Goal: Task Accomplishment & Management: Complete application form

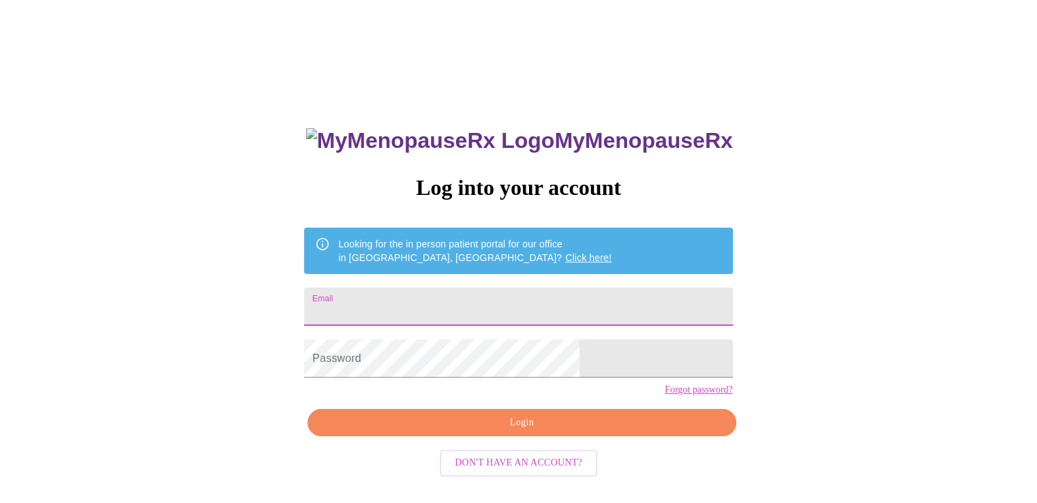
click at [479, 293] on input "Email" at bounding box center [518, 307] width 428 height 38
type input "[EMAIL_ADDRESS][DOMAIN_NAME]"
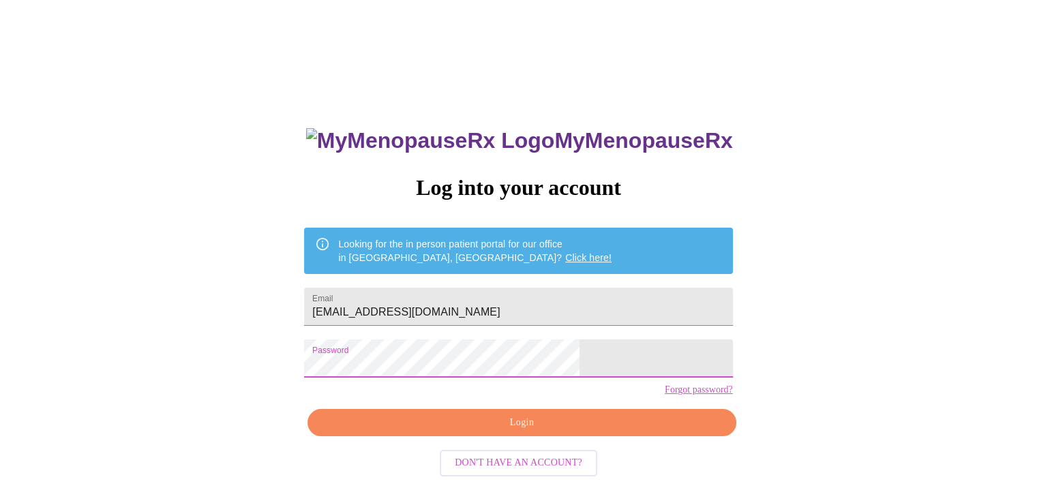
click at [521, 432] on span "Login" at bounding box center [521, 423] width 397 height 17
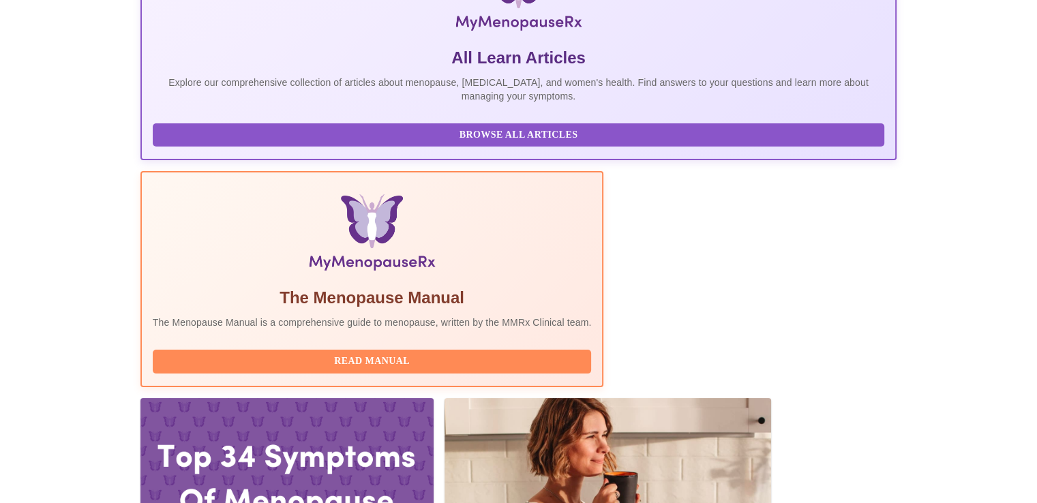
scroll to position [273, 0]
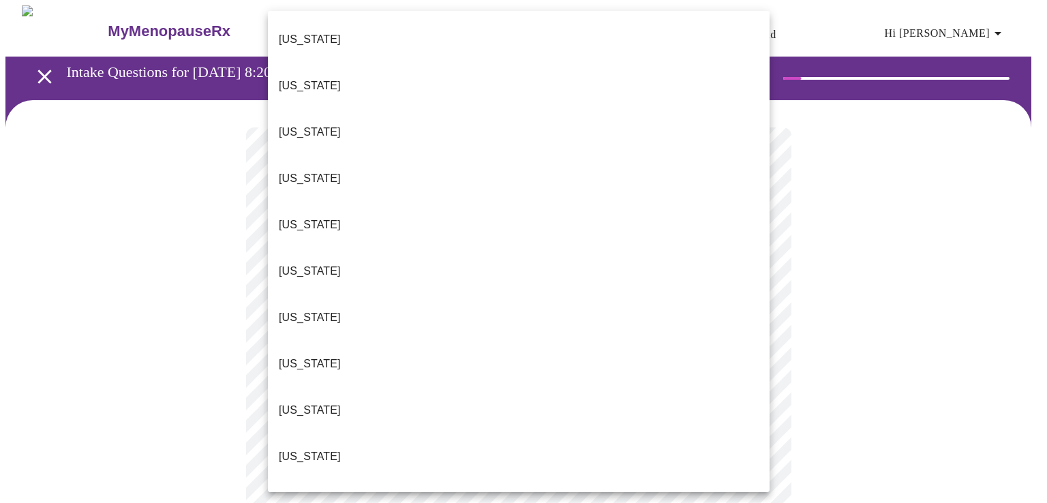
drag, startPoint x: 335, startPoint y: 451, endPoint x: 344, endPoint y: 441, distance: 13.1
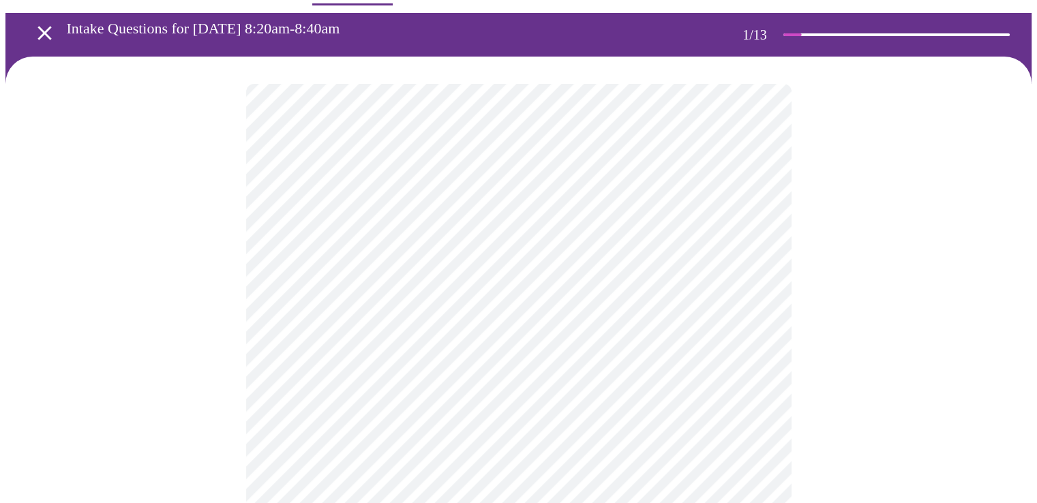
scroll to position [68, 0]
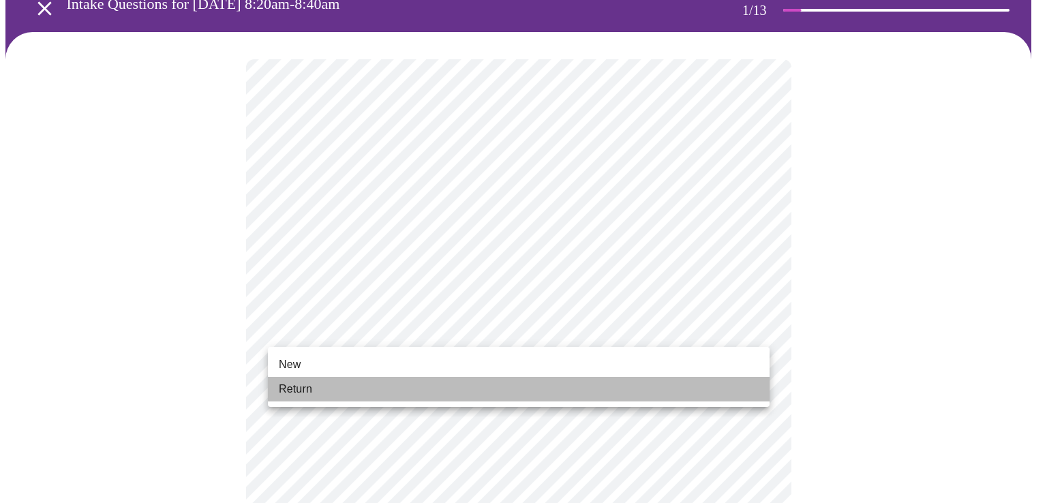
click at [284, 393] on span "Return" at bounding box center [295, 389] width 33 height 16
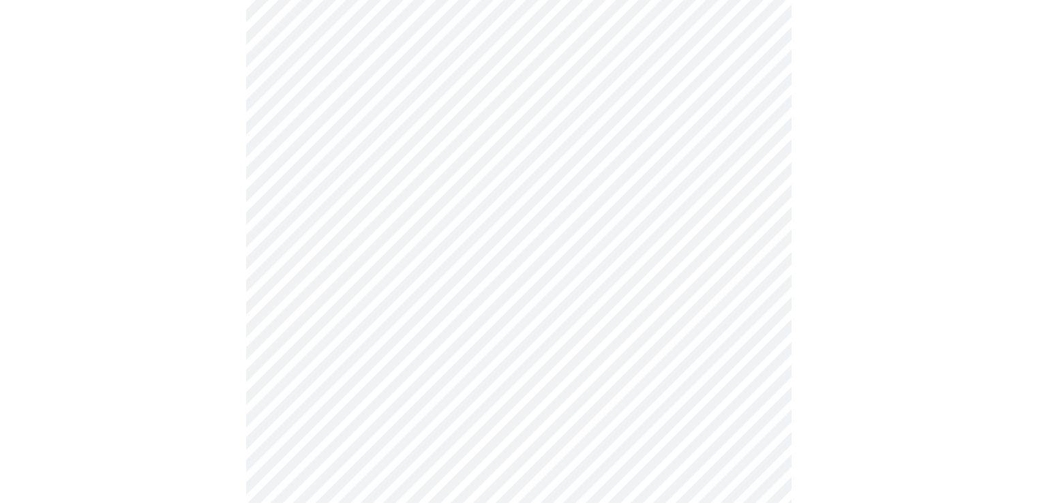
scroll to position [273, 0]
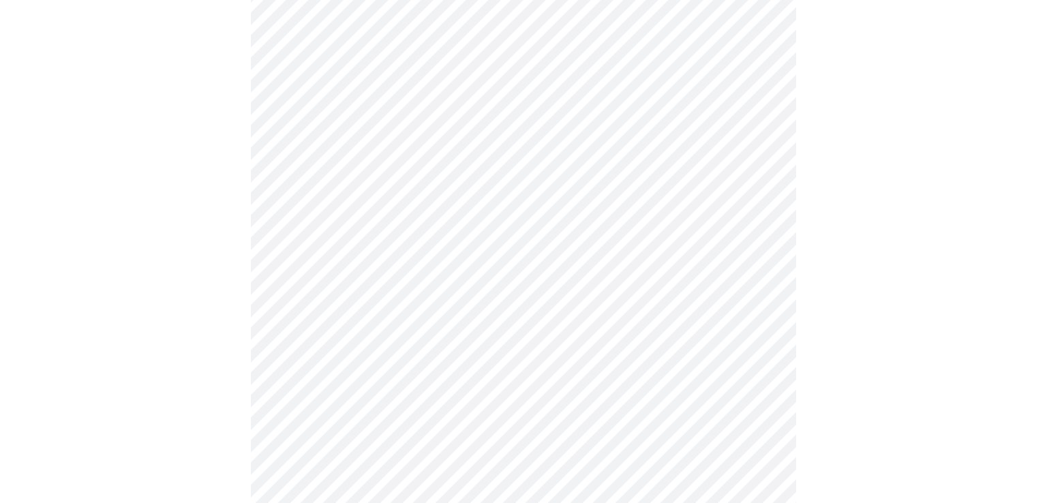
click at [389, 134] on body "MyMenopauseRx Appointments Messaging Labs Uploads Medications Community Refer a…" at bounding box center [523, 341] width 1036 height 1217
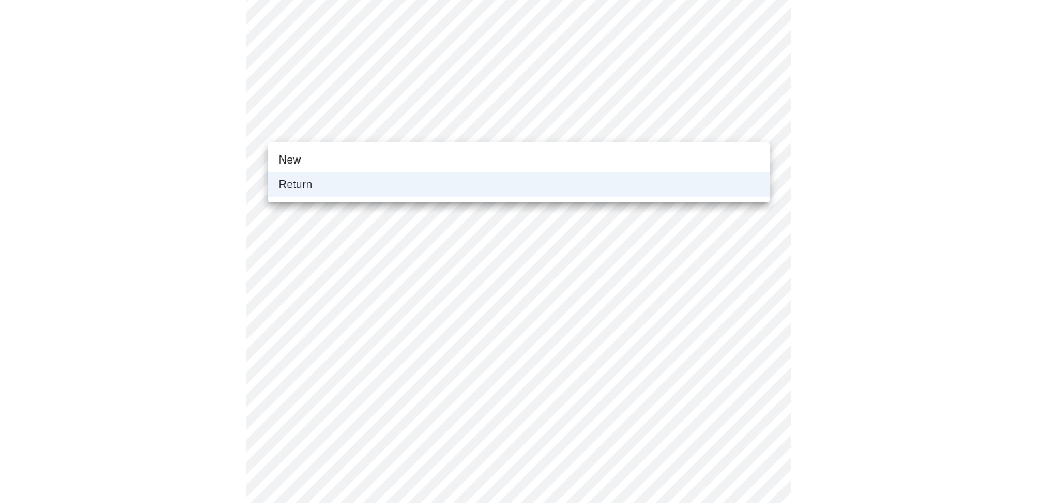
click at [370, 156] on li "New" at bounding box center [519, 160] width 502 height 25
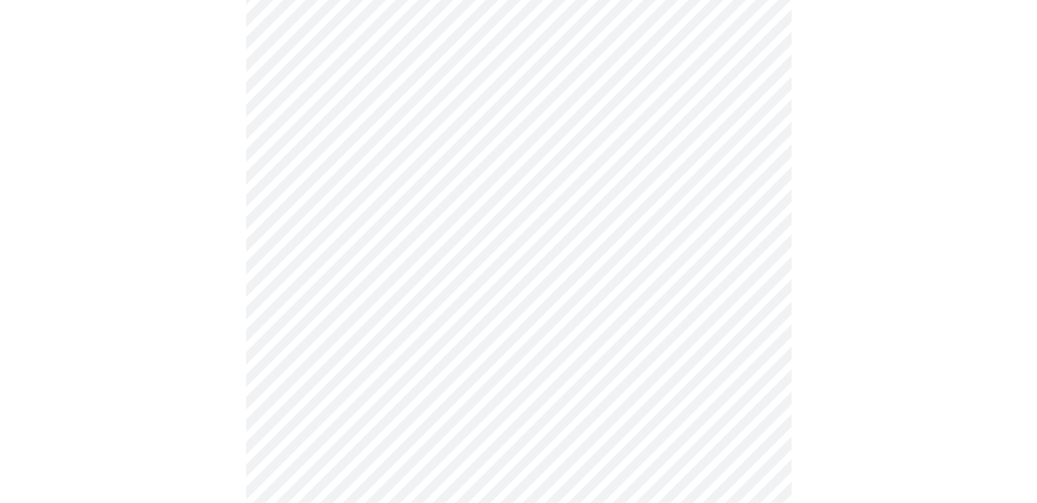
scroll to position [205, 0]
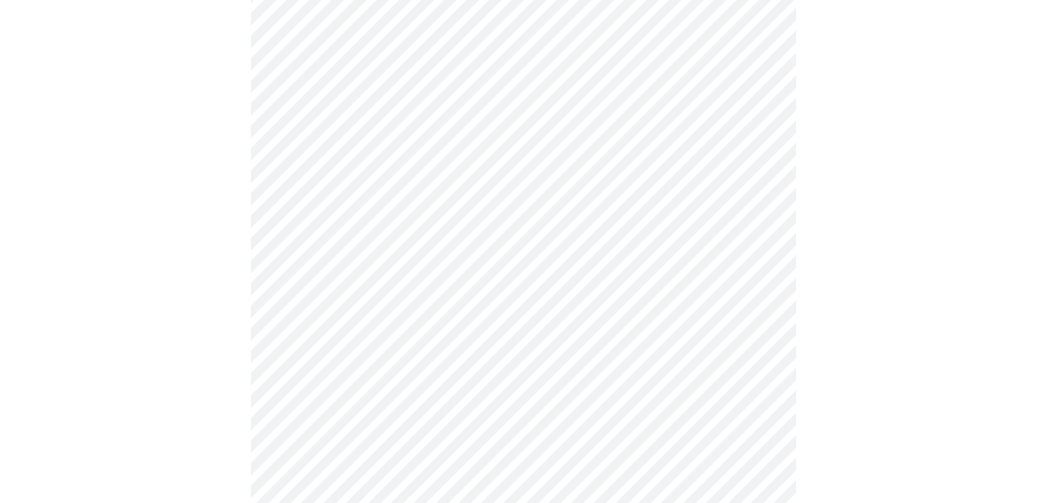
click at [428, 194] on body "MyMenopauseRx Appointments Messaging Labs Uploads Medications Community Refer a…" at bounding box center [523, 409] width 1036 height 1217
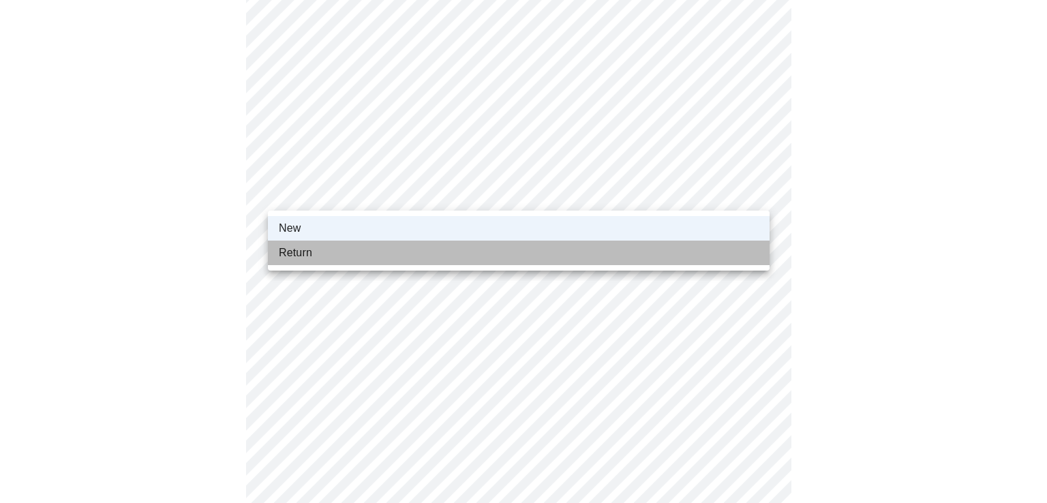
click at [385, 244] on li "Return" at bounding box center [519, 253] width 502 height 25
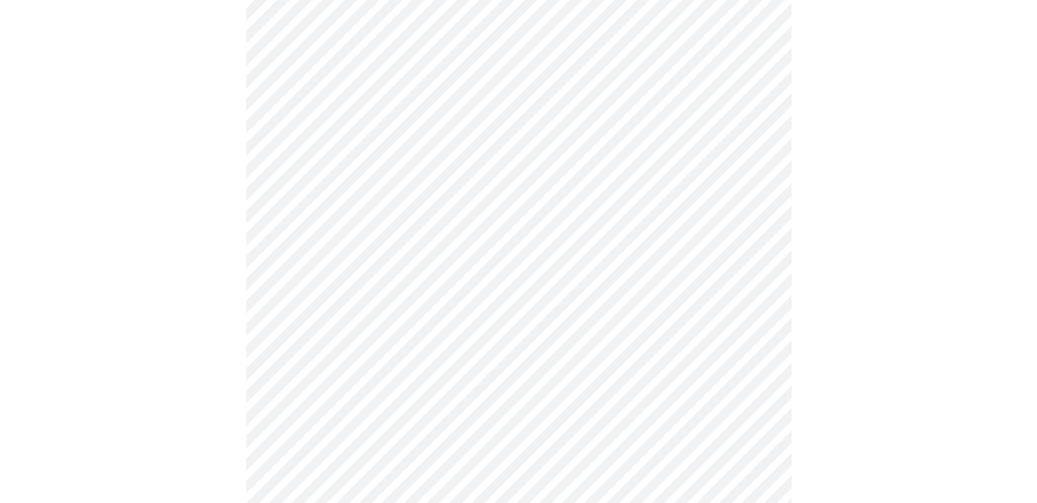
scroll to position [0, 0]
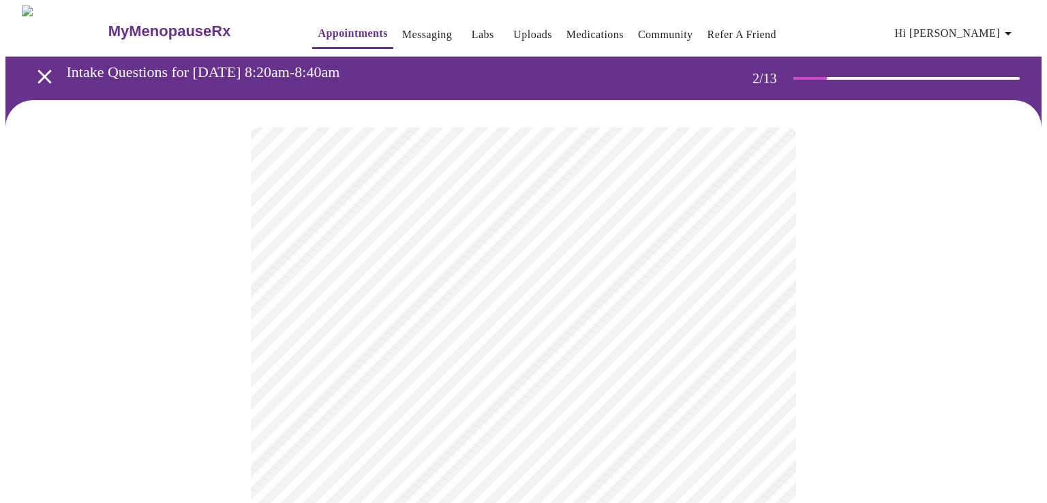
click at [400, 282] on body "MyMenopauseRx Appointments Messaging Labs Uploads Medications Community Refer a…" at bounding box center [523, 414] width 1036 height 819
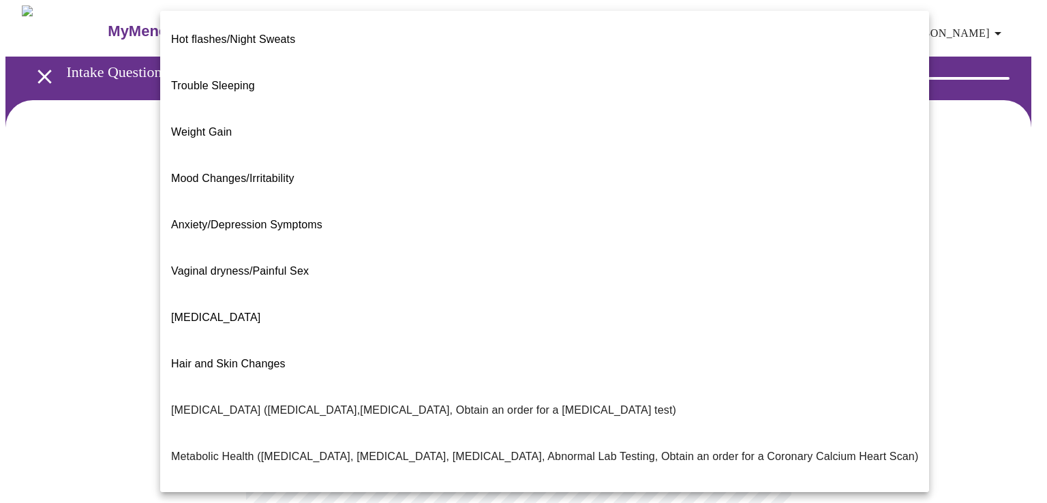
click at [218, 113] on span "Weight Gain" at bounding box center [201, 132] width 61 height 38
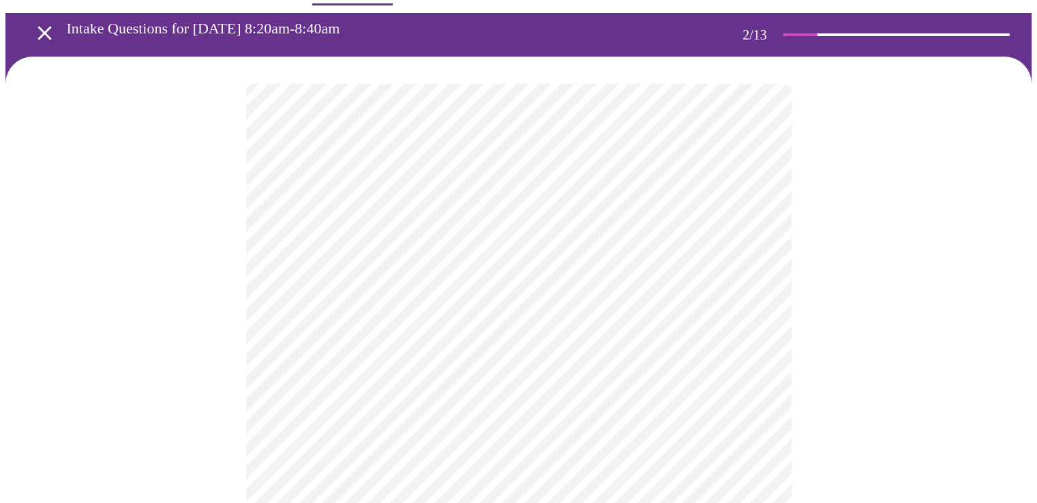
scroll to position [68, 0]
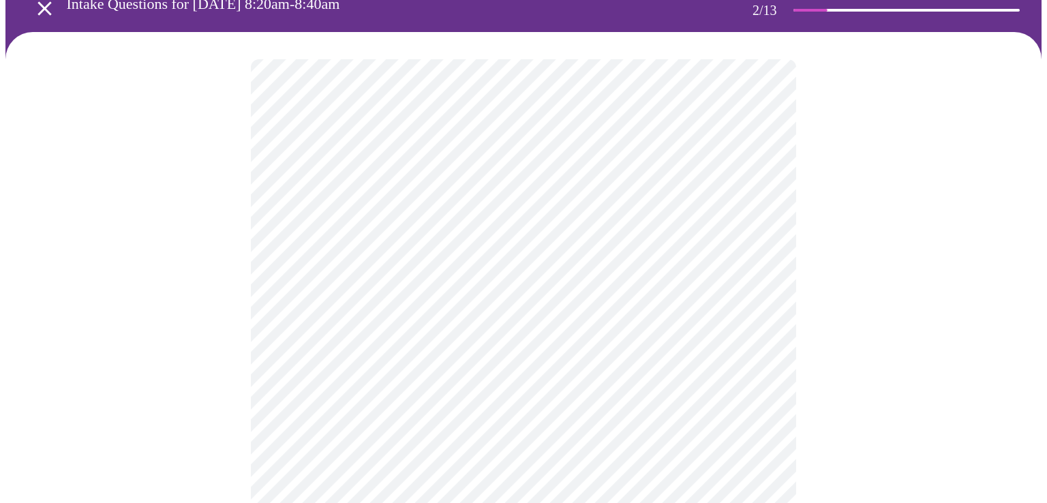
click at [444, 349] on body "MyMenopauseRx Appointments Messaging Labs Uploads Medications Community Refer a…" at bounding box center [523, 342] width 1036 height 811
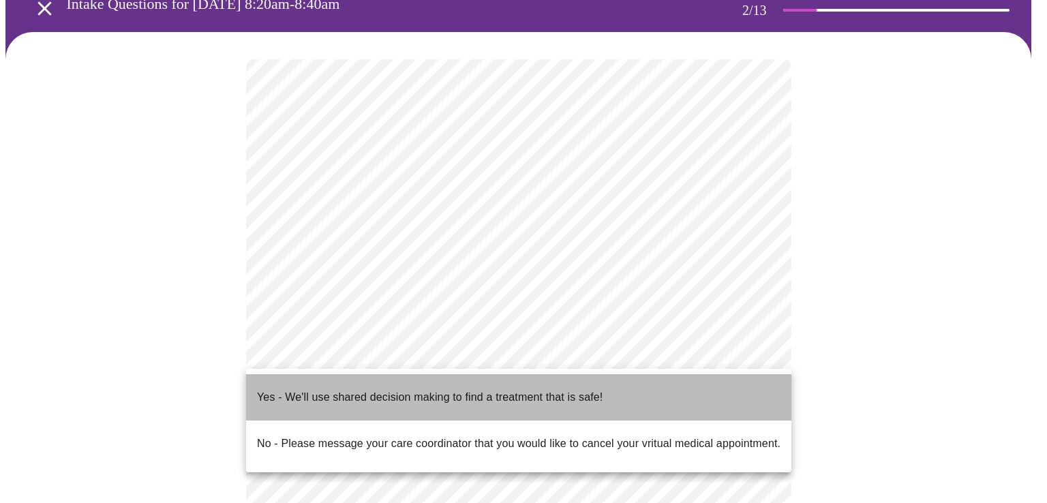
click at [421, 389] on p "Yes - We'll use shared decision making to find a treatment that is safe!" at bounding box center [430, 397] width 346 height 16
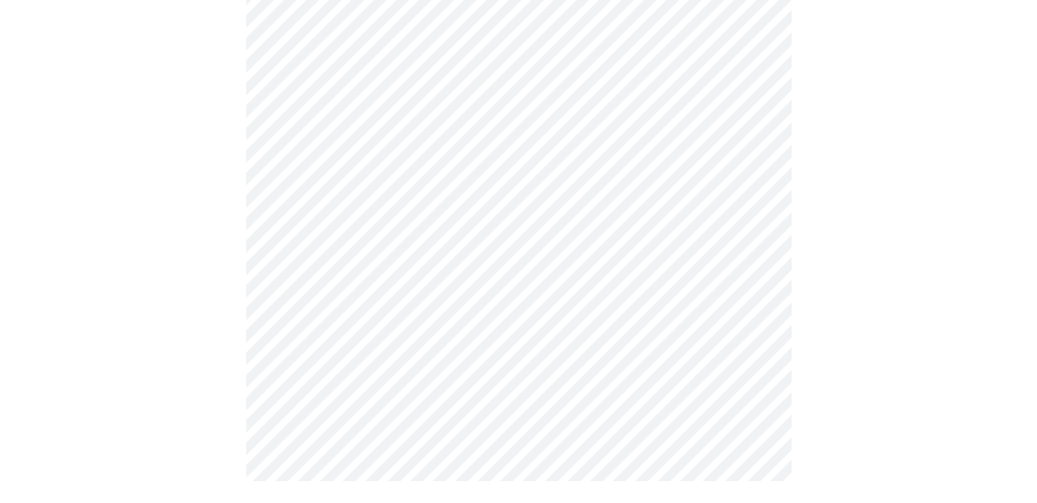
scroll to position [0, 0]
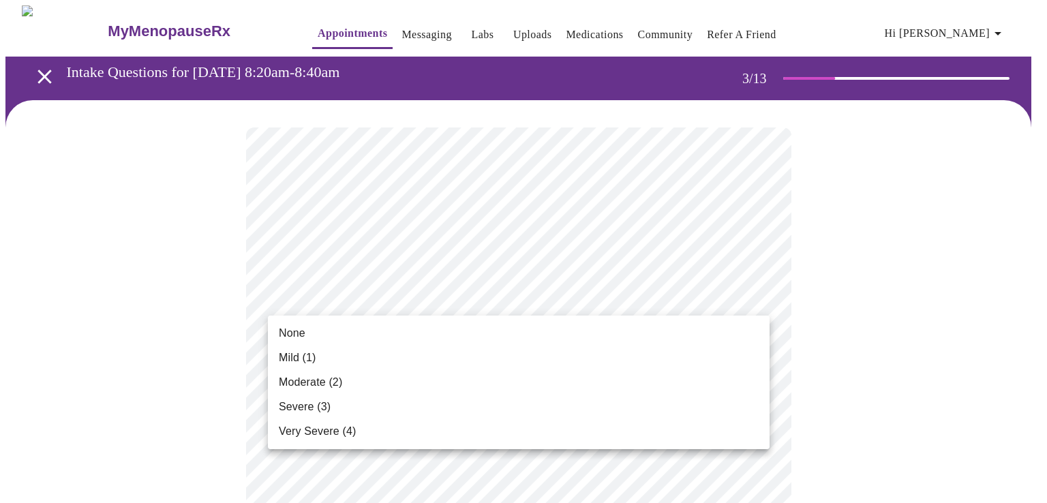
click at [385, 193] on div at bounding box center [523, 251] width 1047 height 503
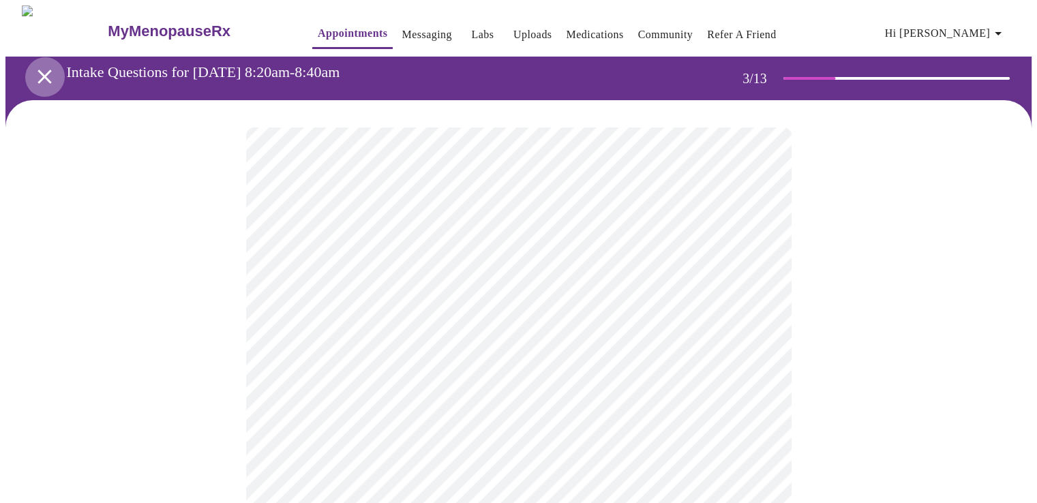
click at [44, 68] on icon "open drawer" at bounding box center [45, 77] width 24 height 24
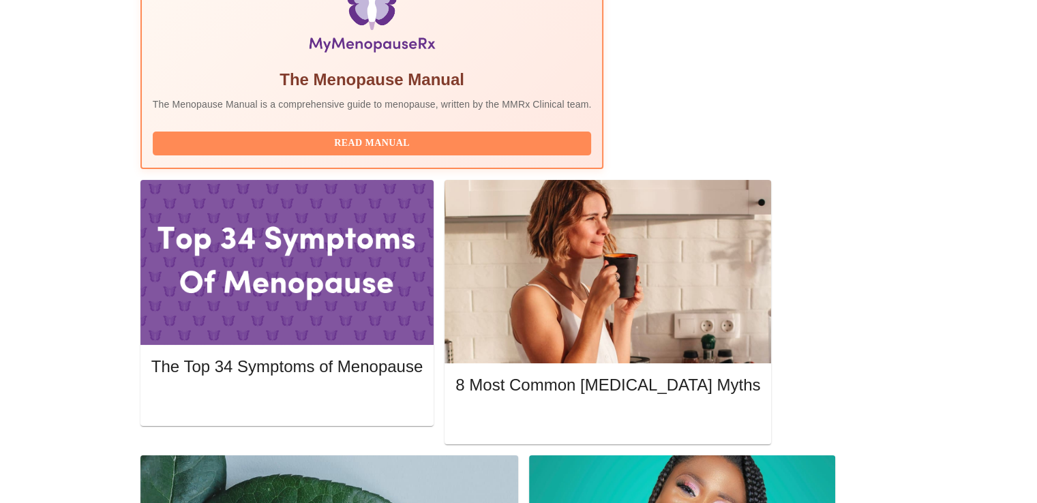
scroll to position [493, 0]
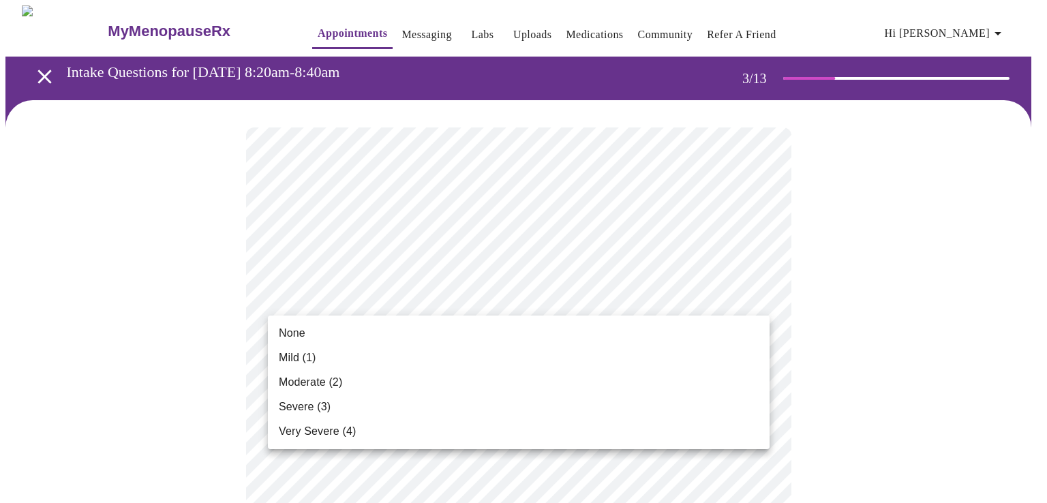
click at [346, 355] on li "Mild (1)" at bounding box center [519, 358] width 502 height 25
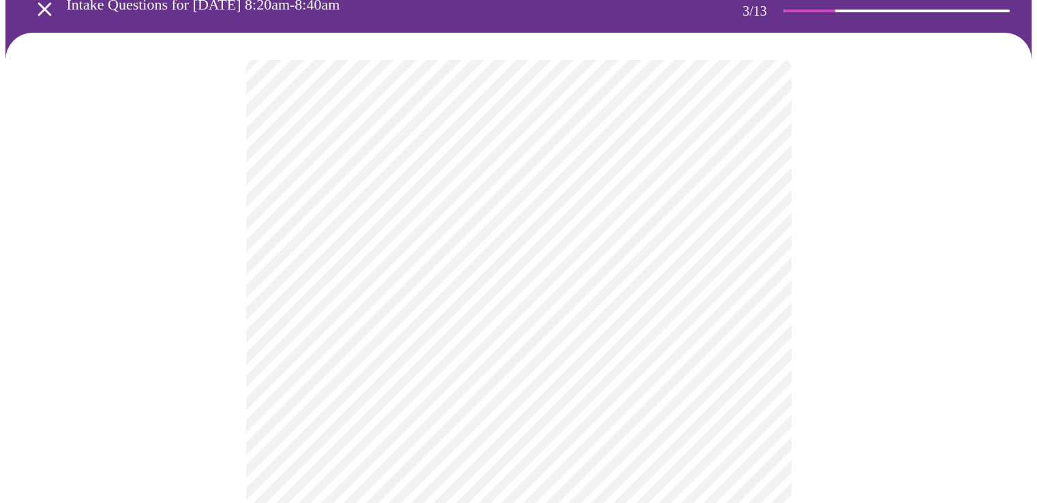
scroll to position [136, 0]
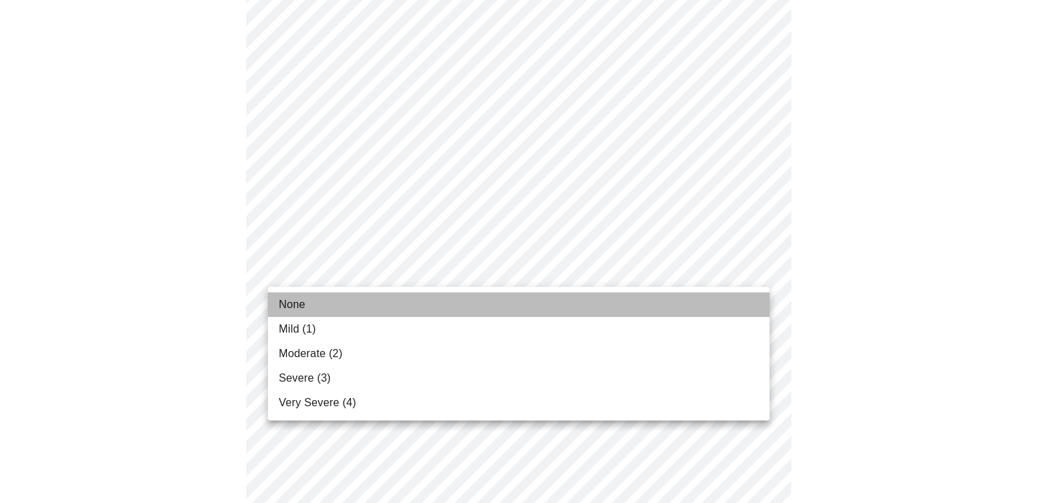
click at [341, 309] on li "None" at bounding box center [519, 305] width 502 height 25
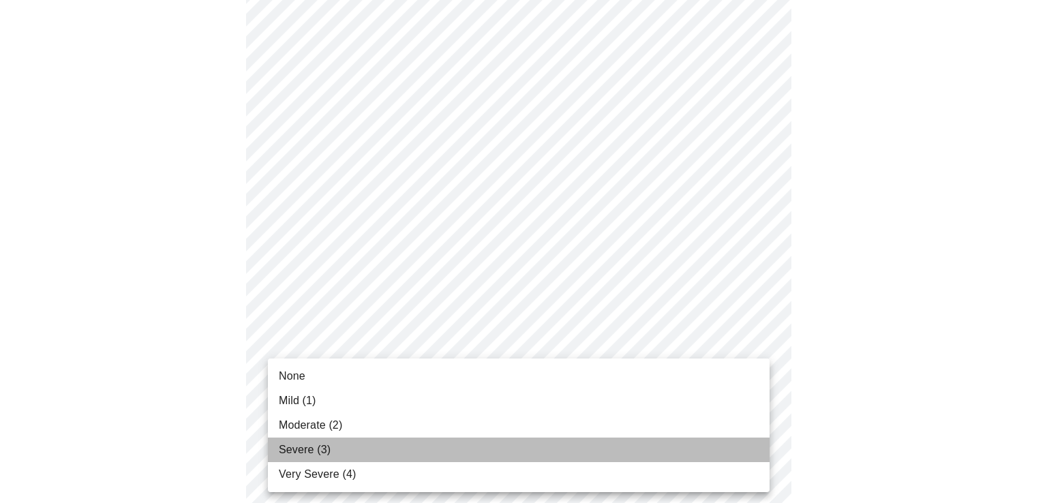
click at [333, 451] on li "Severe (3)" at bounding box center [519, 450] width 502 height 25
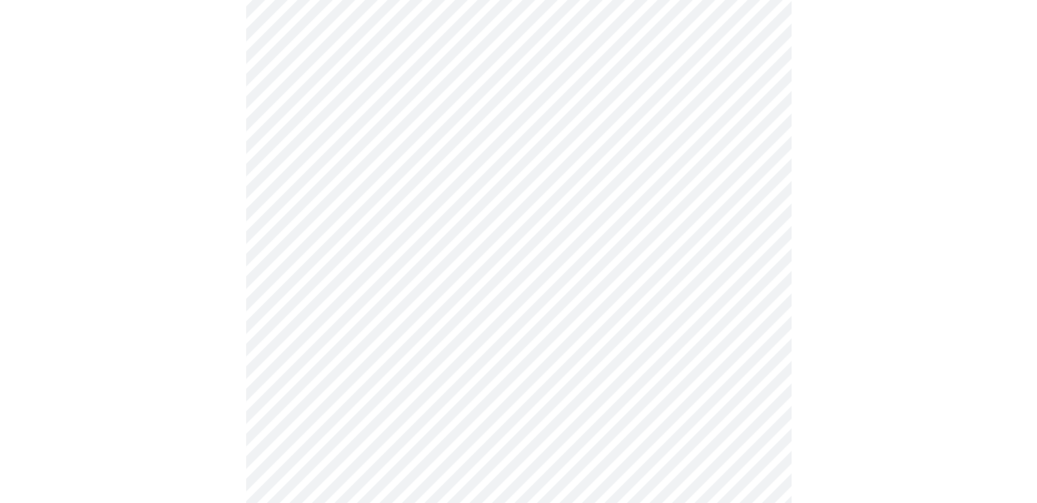
scroll to position [273, 0]
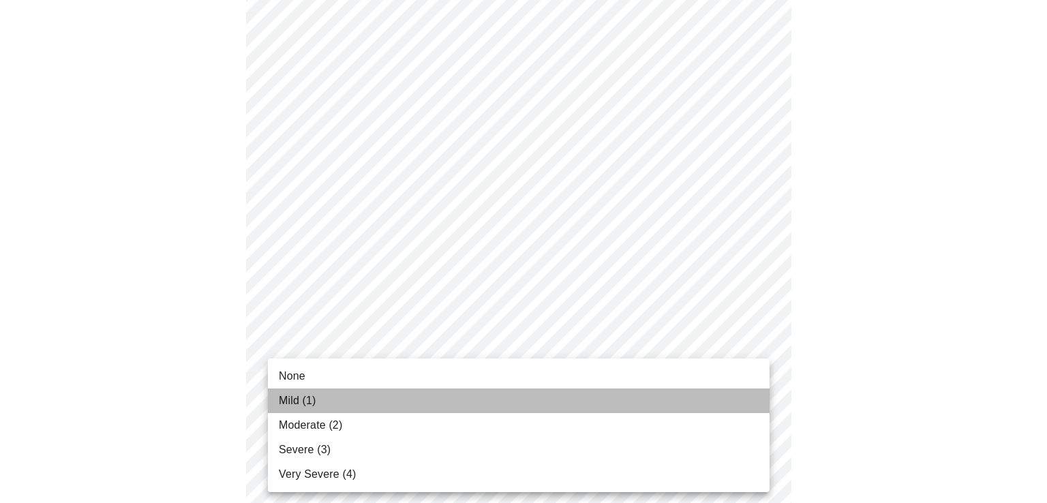
click at [340, 406] on li "Mild (1)" at bounding box center [519, 401] width 502 height 25
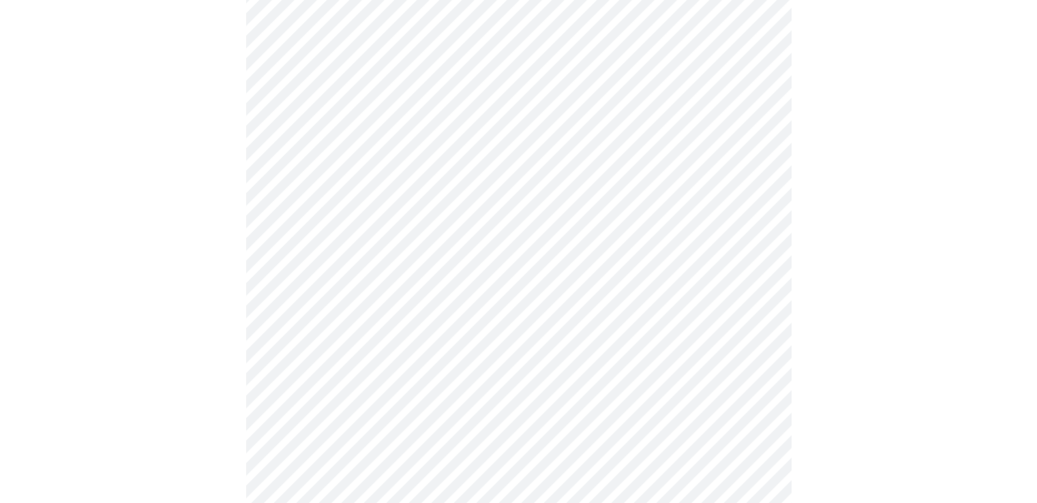
scroll to position [341, 0]
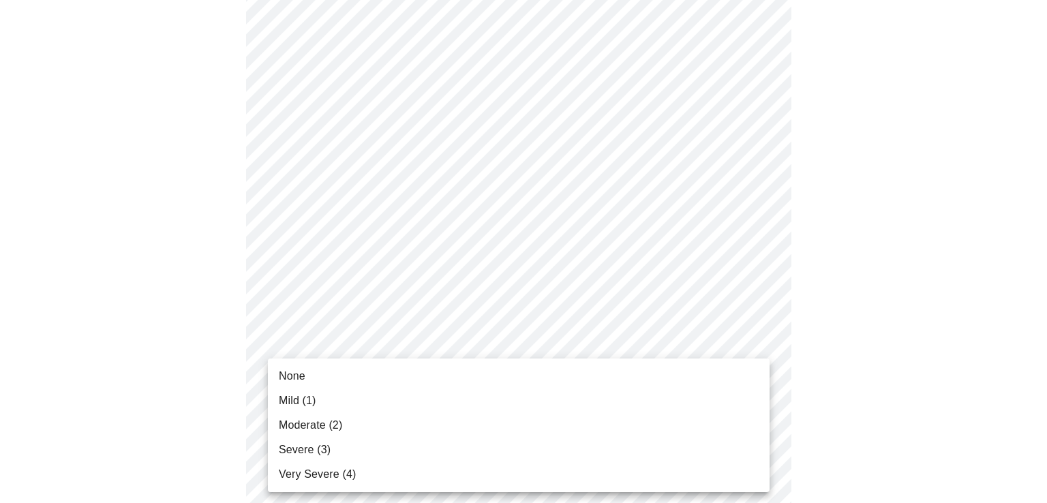
click at [397, 393] on li "Mild (1)" at bounding box center [519, 401] width 502 height 25
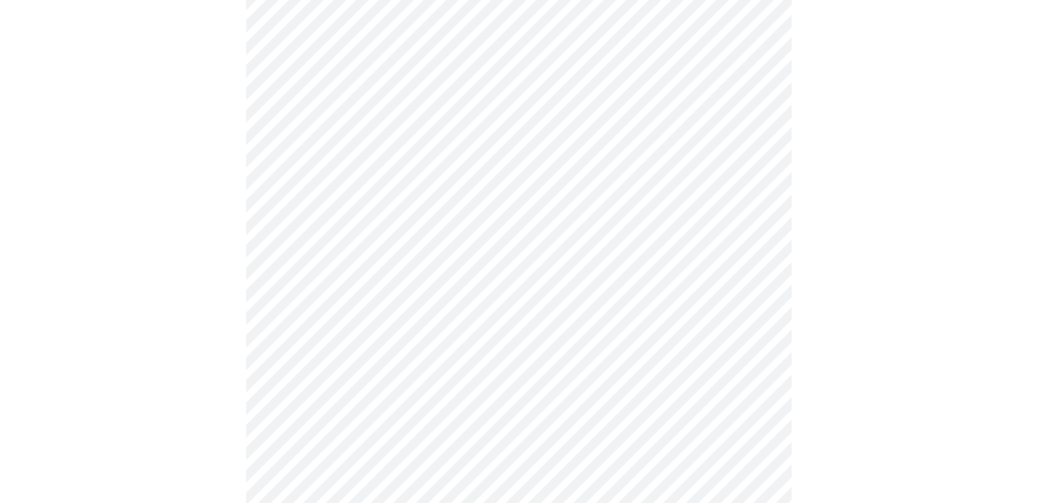
scroll to position [477, 0]
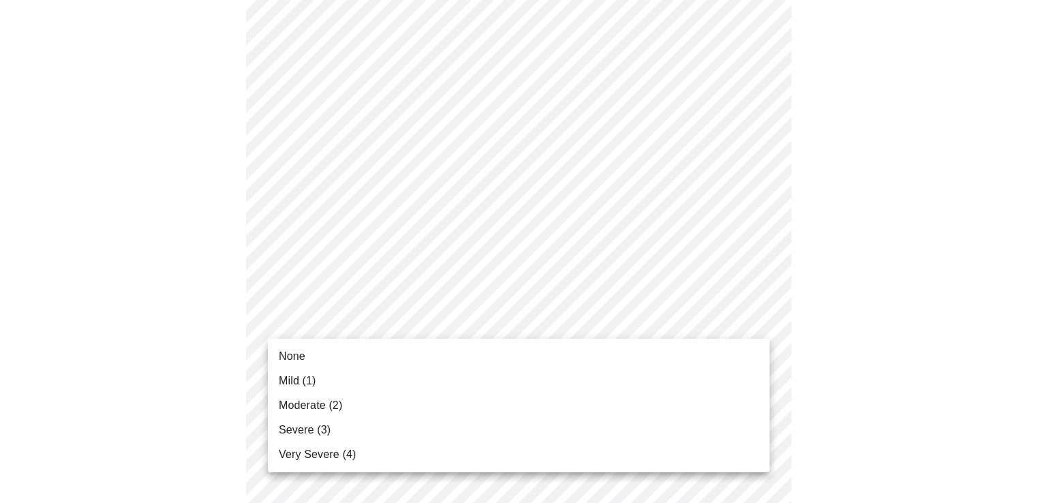
click at [425, 318] on body "MyMenopauseRx Appointments Messaging Labs Uploads Medications Community Refer a…" at bounding box center [523, 387] width 1036 height 1718
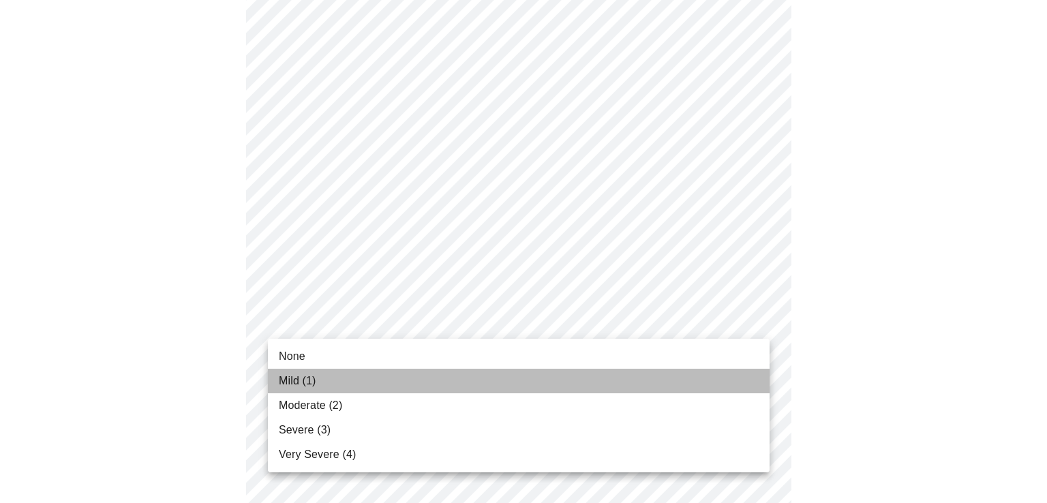
click at [380, 382] on li "Mild (1)" at bounding box center [519, 381] width 502 height 25
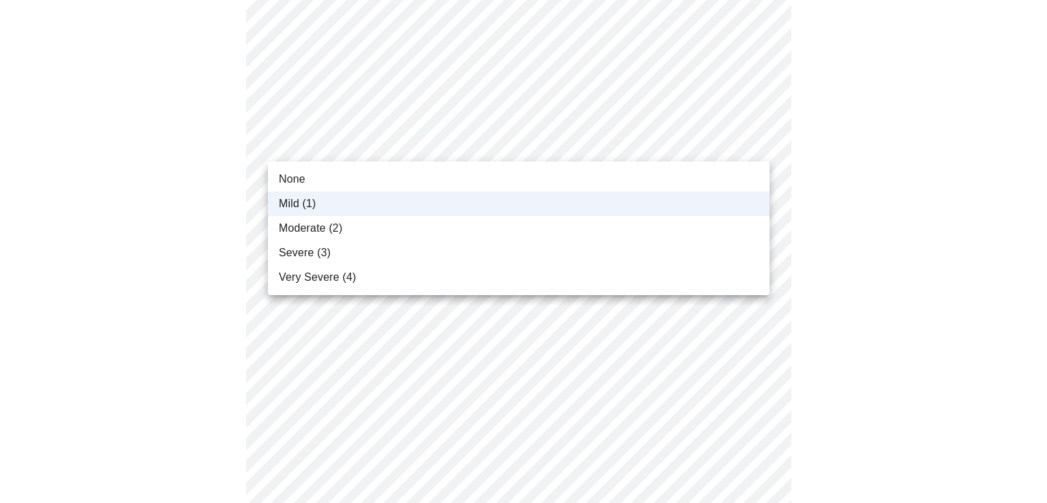
click at [415, 138] on body "MyMenopauseRx Appointments Messaging Labs Uploads Medications Community Refer a…" at bounding box center [523, 377] width 1036 height 1699
click at [379, 230] on li "Moderate (2)" at bounding box center [519, 228] width 502 height 25
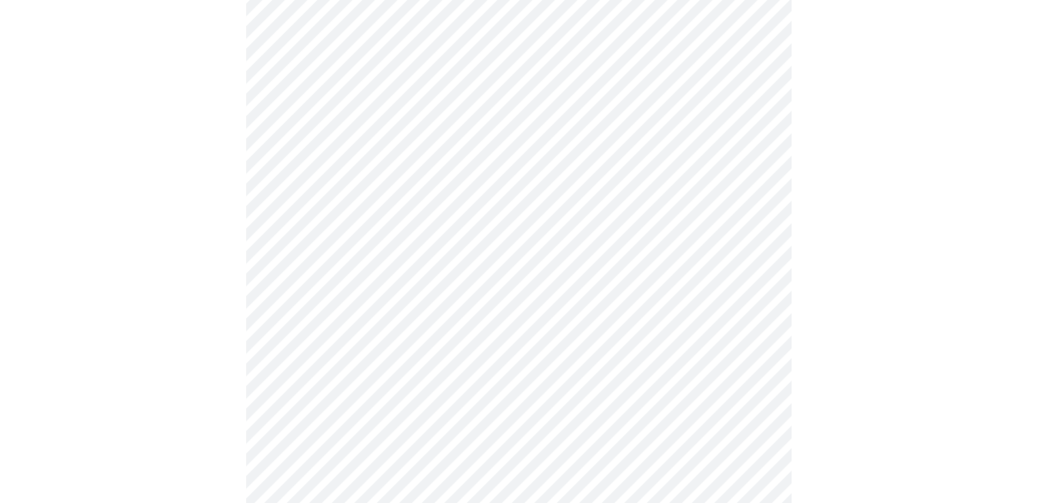
scroll to position [614, 0]
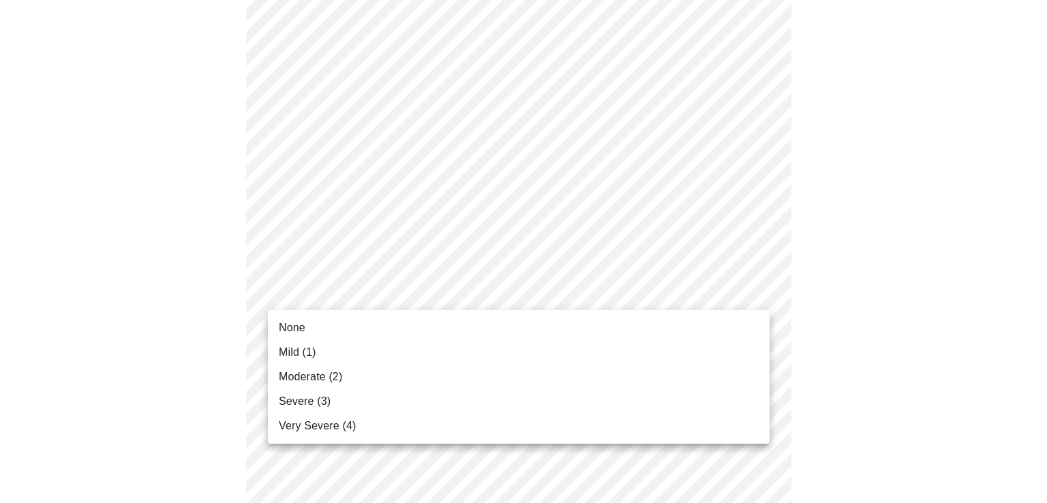
click at [419, 293] on body "MyMenopauseRx Appointments Messaging Labs Uploads Medications Community Refer a…" at bounding box center [523, 241] width 1036 height 1699
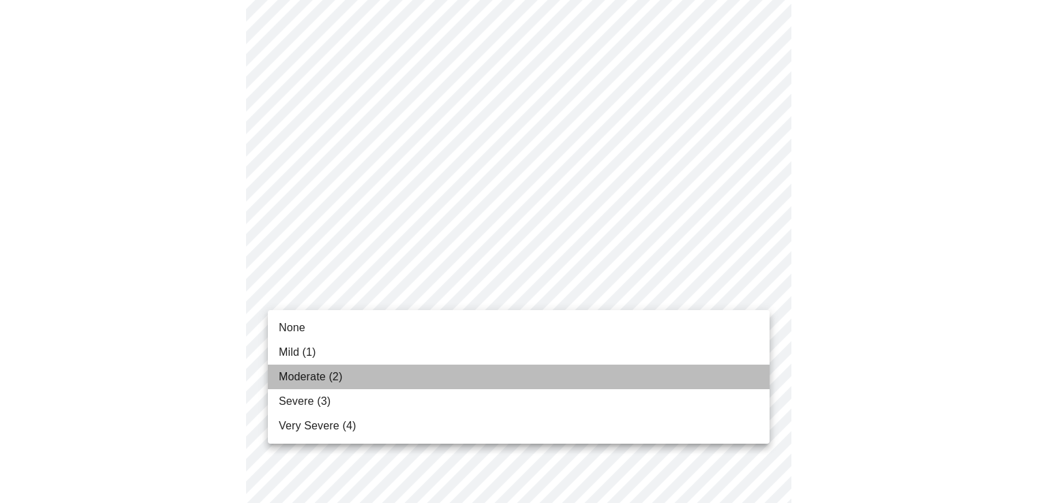
click at [345, 375] on li "Moderate (2)" at bounding box center [519, 377] width 502 height 25
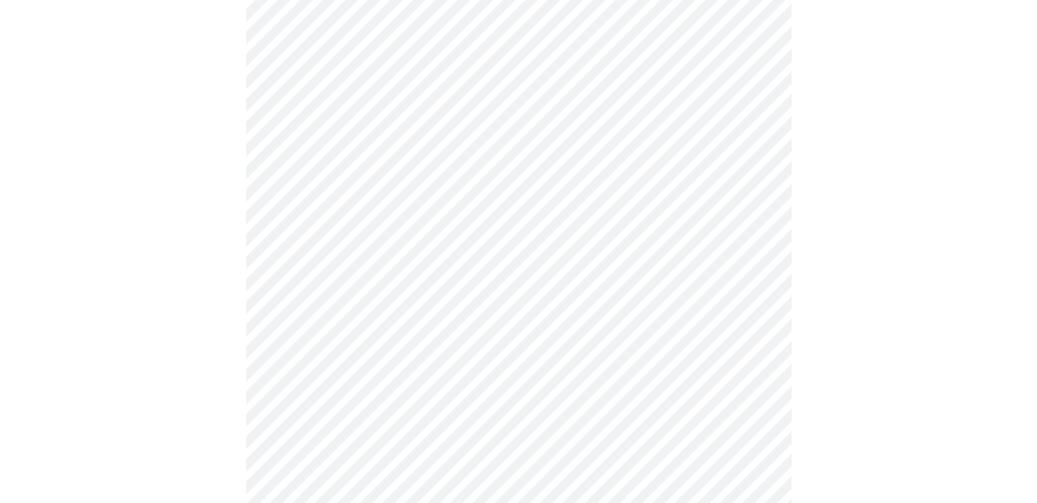
scroll to position [682, 0]
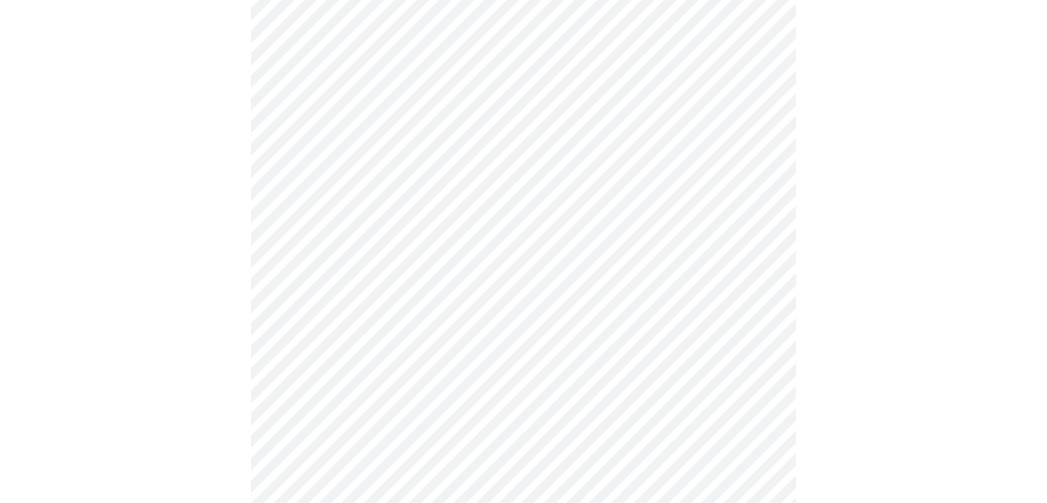
click at [513, 320] on body "MyMenopauseRx Appointments Messaging Labs Uploads Medications Community Refer a…" at bounding box center [523, 163] width 1036 height 1679
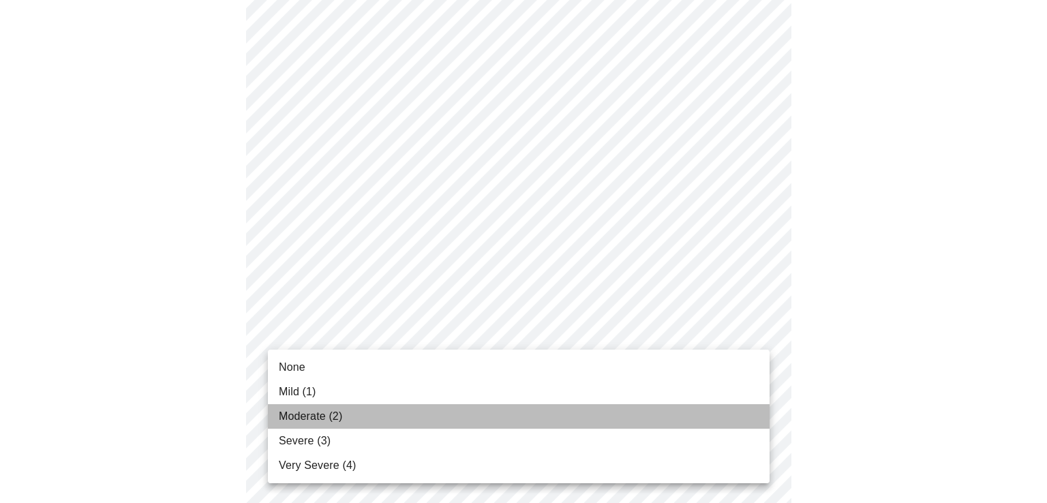
click at [360, 420] on li "Moderate (2)" at bounding box center [519, 416] width 502 height 25
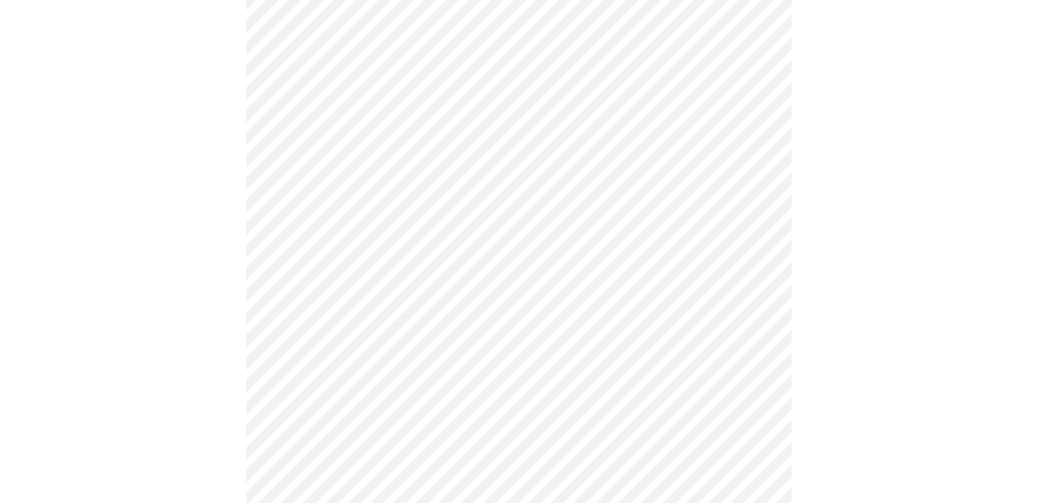
scroll to position [818, 0]
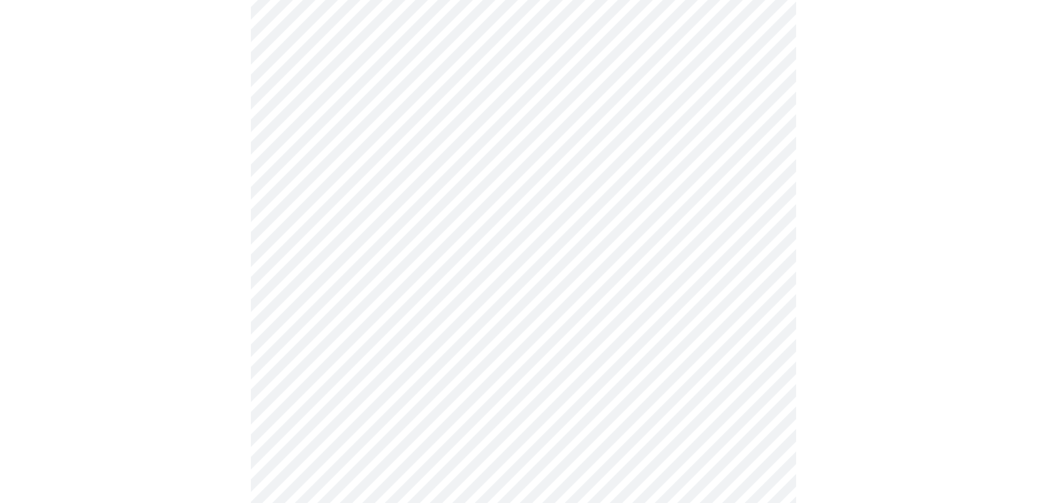
click at [429, 300] on body "MyMenopauseRx Appointments Messaging Labs Uploads Medications Community Refer a…" at bounding box center [523, 17] width 1036 height 1660
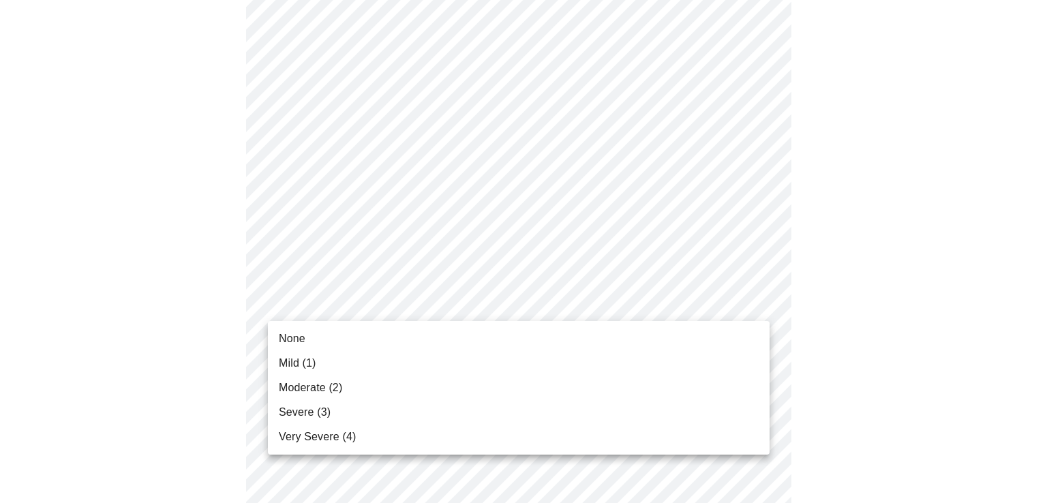
click at [346, 406] on li "Severe (3)" at bounding box center [519, 412] width 502 height 25
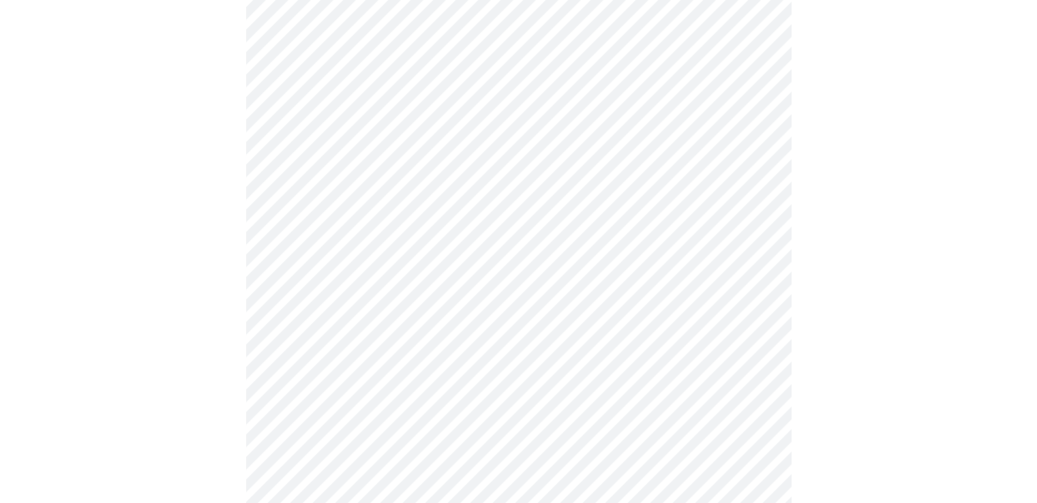
scroll to position [886, 0]
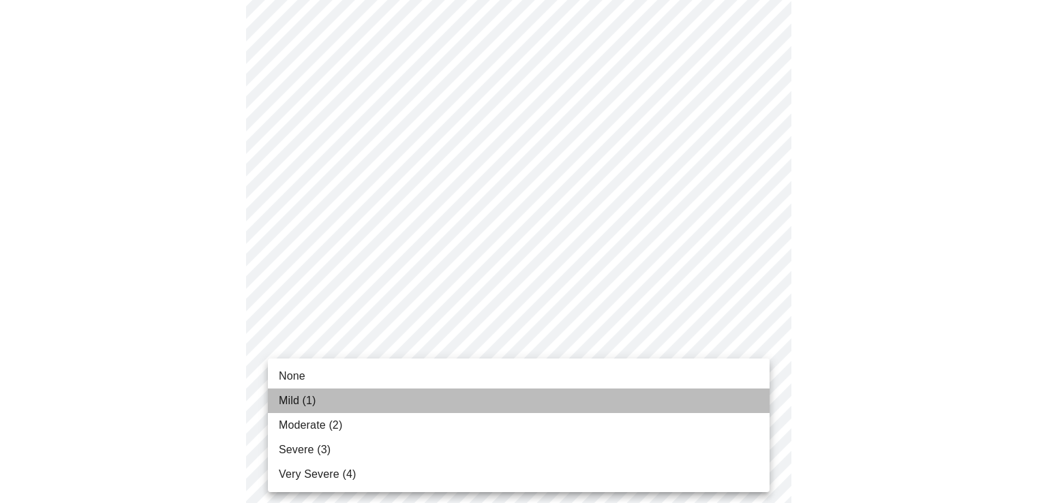
click at [376, 396] on li "Mild (1)" at bounding box center [519, 401] width 502 height 25
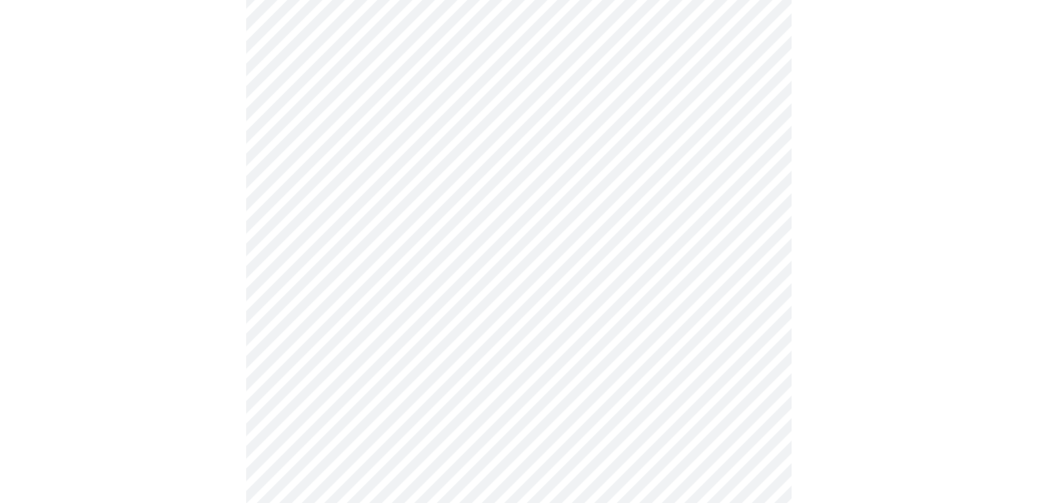
scroll to position [1023, 0]
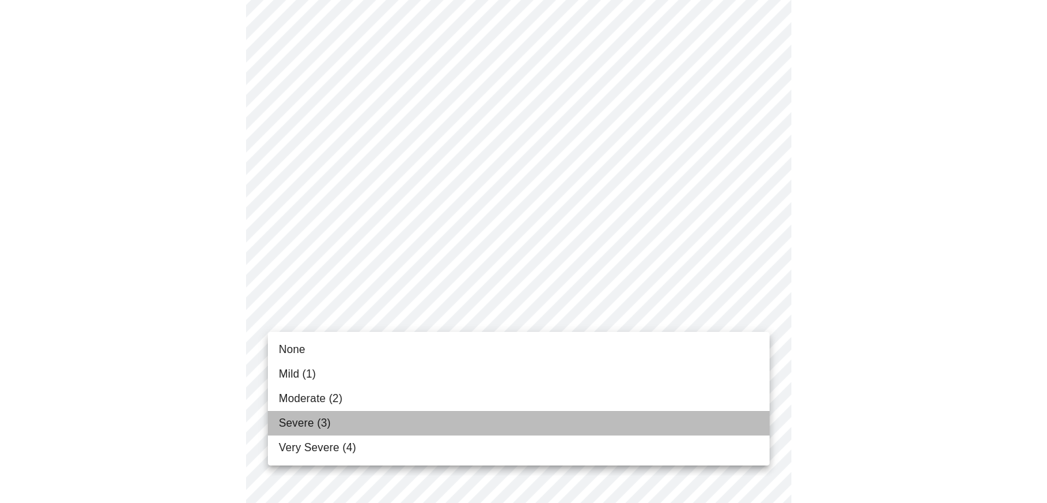
click at [340, 425] on li "Severe (3)" at bounding box center [519, 423] width 502 height 25
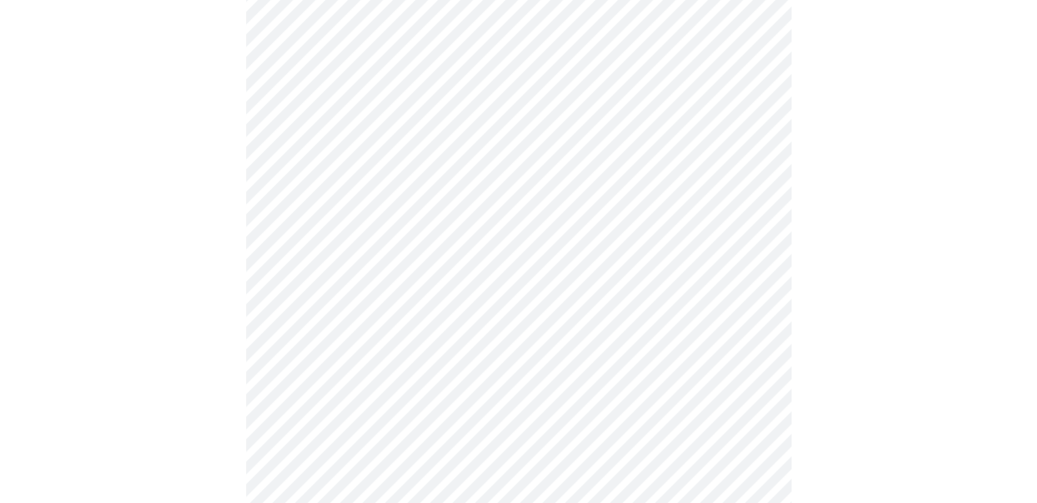
scroll to position [409, 0]
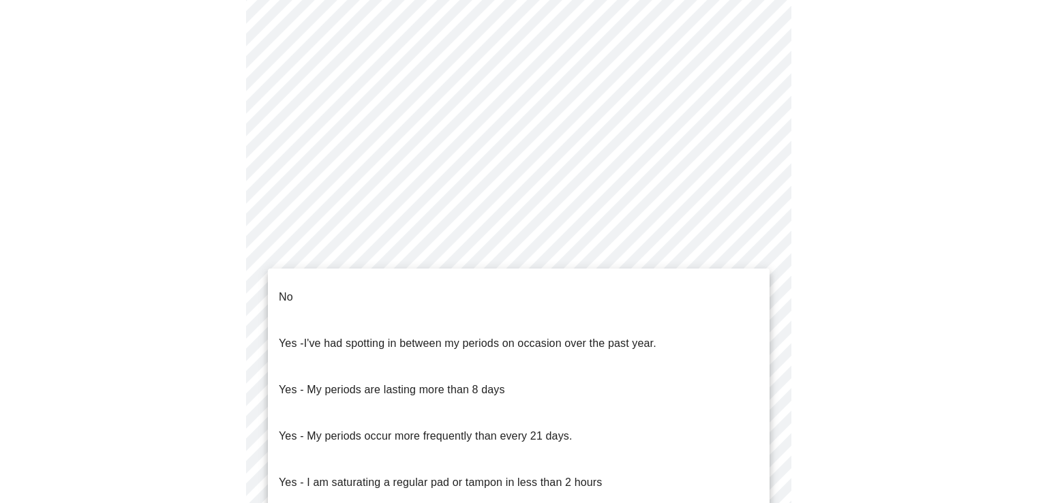
click at [577, 371] on body "MyMenopauseRx Appointments Messaging Labs Uploads Medications Community Refer a…" at bounding box center [523, 240] width 1036 height 1289
click at [458, 382] on p "Yes - My periods are lasting more than 8 days" at bounding box center [392, 390] width 226 height 16
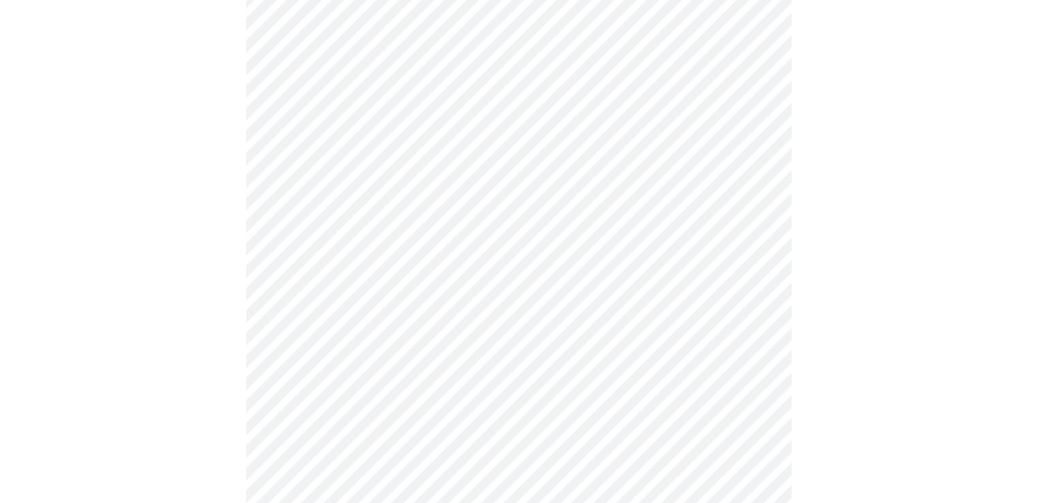
scroll to position [546, 0]
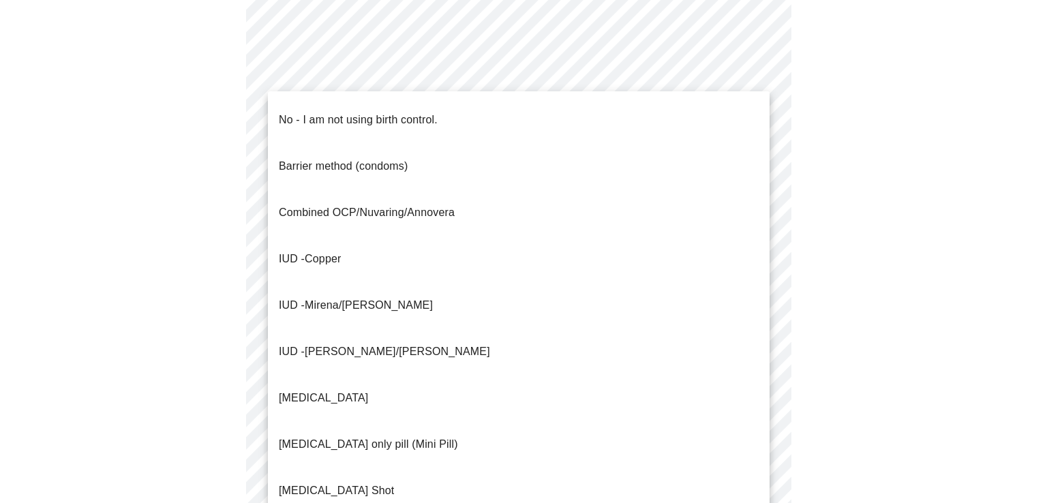
click at [475, 340] on body "MyMenopauseRx Appointments Messaging Labs Uploads Medications Community Refer a…" at bounding box center [523, 100] width 1036 height 1281
click at [361, 115] on p "No - I am not using birth control." at bounding box center [358, 120] width 159 height 16
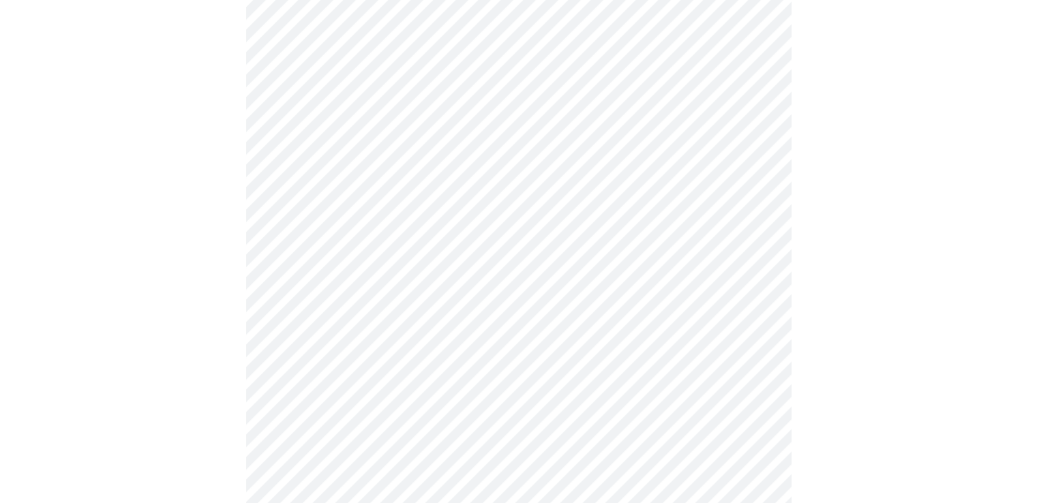
scroll to position [614, 0]
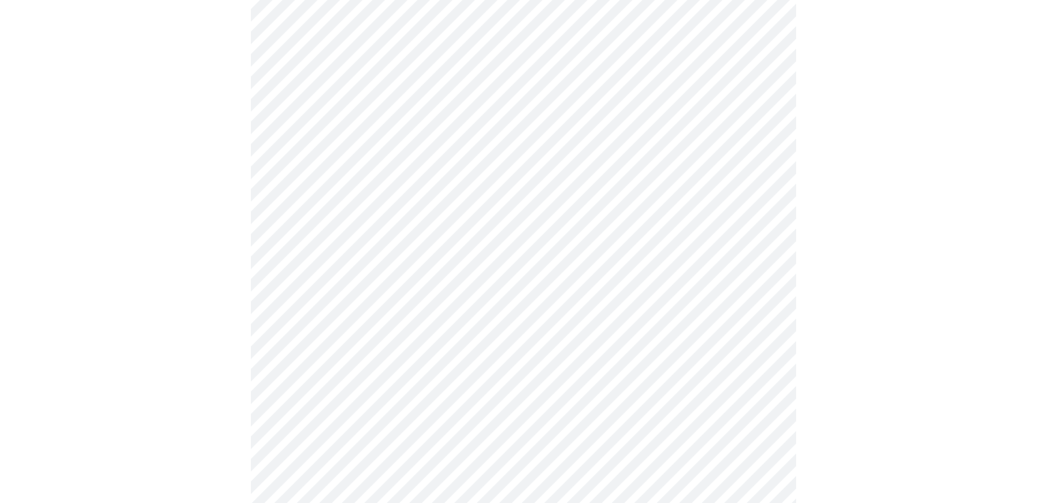
click at [434, 273] on body "MyMenopauseRx Appointments Messaging Labs Uploads Medications Community Refer a…" at bounding box center [523, 28] width 1036 height 1273
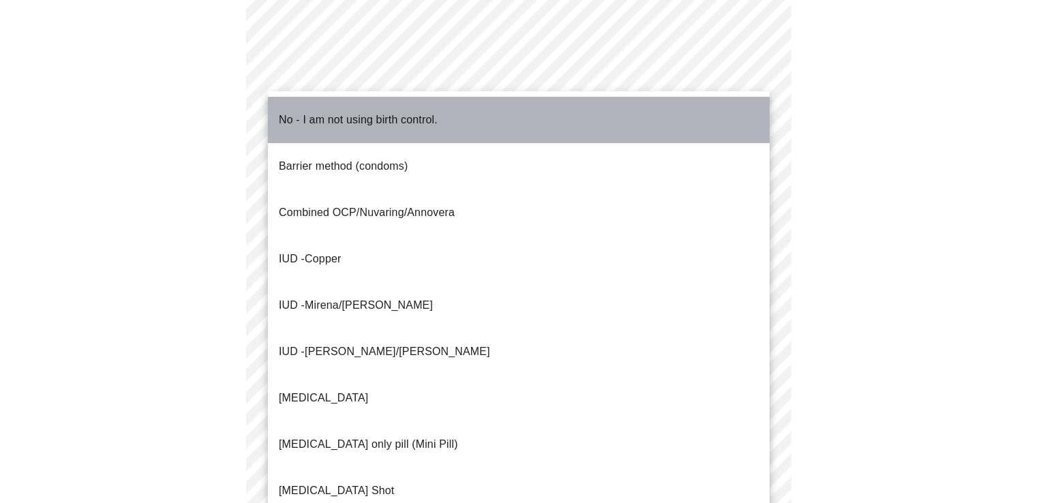
click at [411, 112] on p "No - I am not using birth control." at bounding box center [358, 120] width 159 height 16
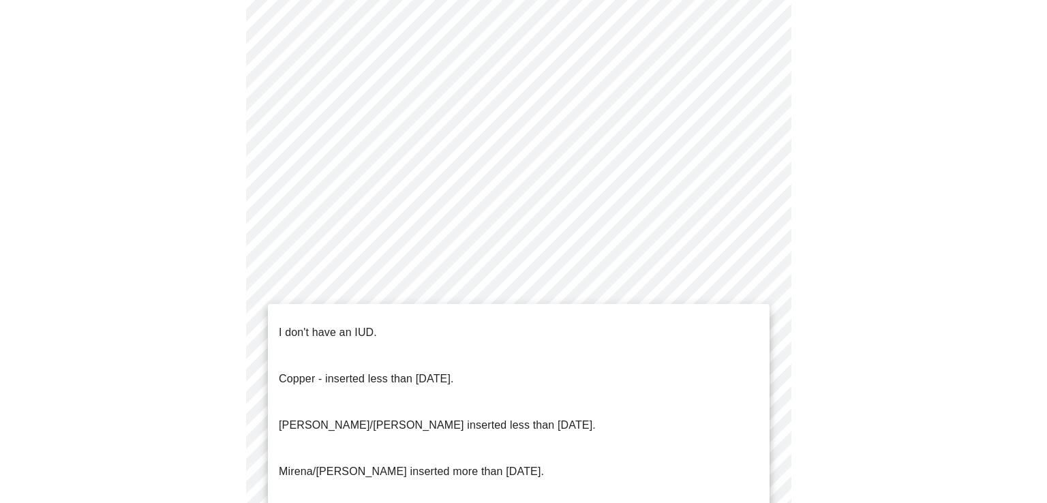
click at [420, 363] on body "MyMenopauseRx Appointments Messaging Labs Uploads Medications Community Refer a…" at bounding box center [523, 28] width 1036 height 1273
click at [329, 325] on p "I don't have an IUD." at bounding box center [328, 333] width 98 height 16
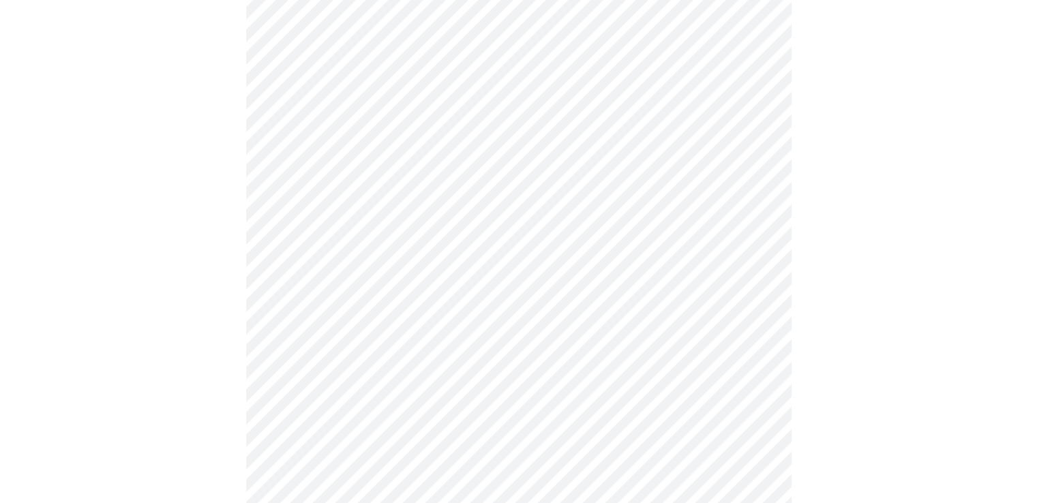
scroll to position [750, 0]
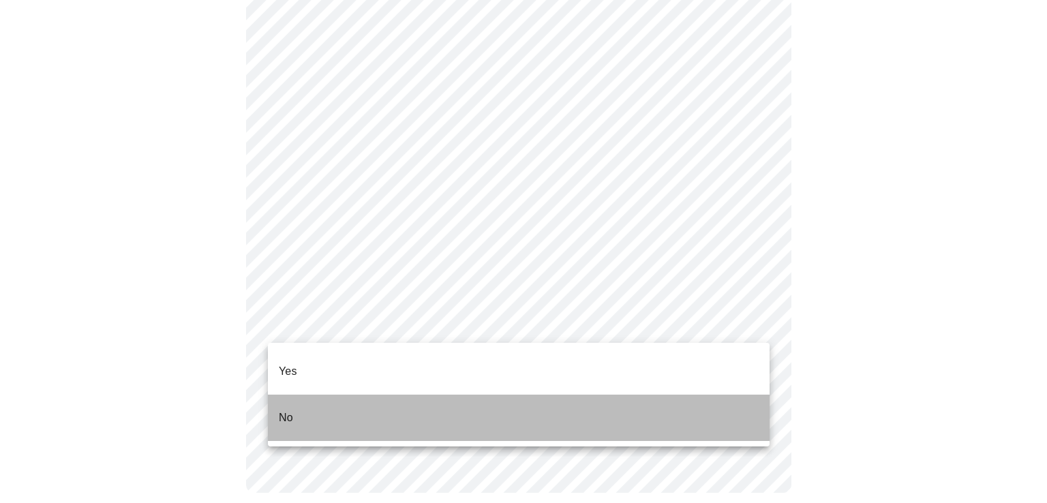
click at [351, 395] on li "No" at bounding box center [519, 418] width 502 height 46
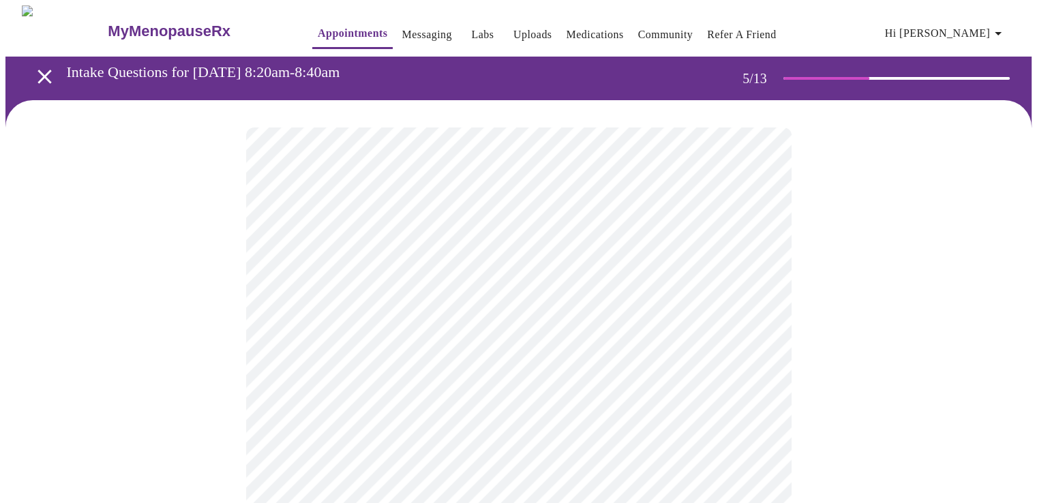
scroll to position [68, 0]
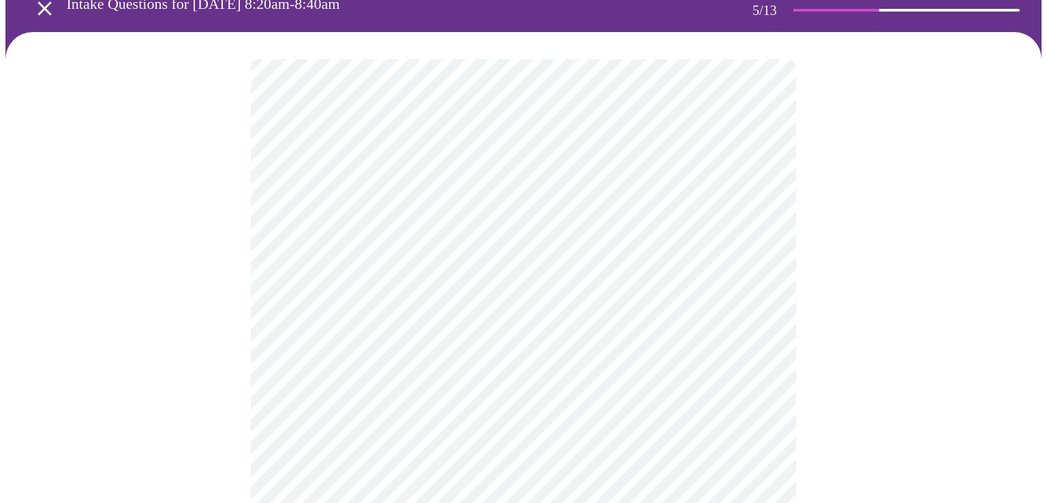
click at [526, 295] on body "MyMenopauseRx Appointments Messaging Labs Uploads Medications Community Refer a…" at bounding box center [523, 440] width 1036 height 1007
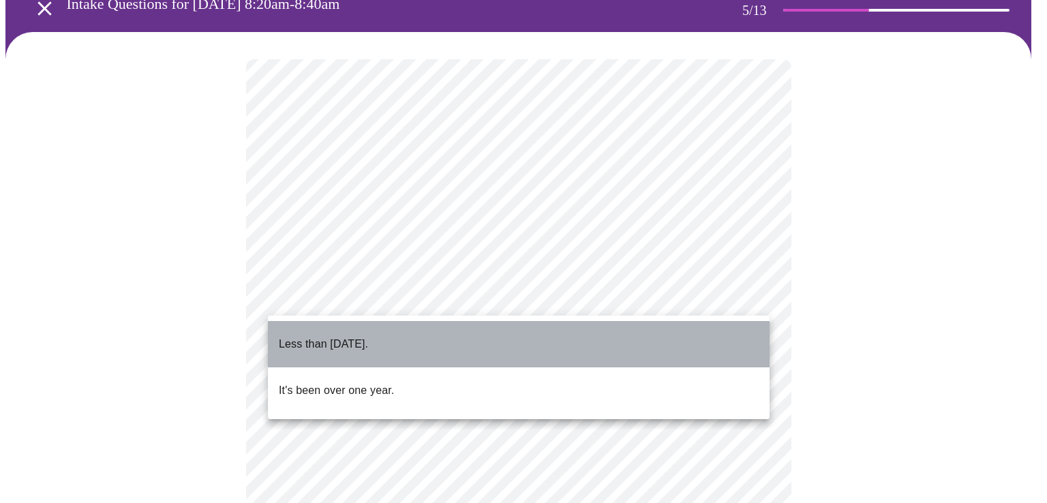
click at [368, 339] on p "Less than [DATE]." at bounding box center [323, 344] width 89 height 16
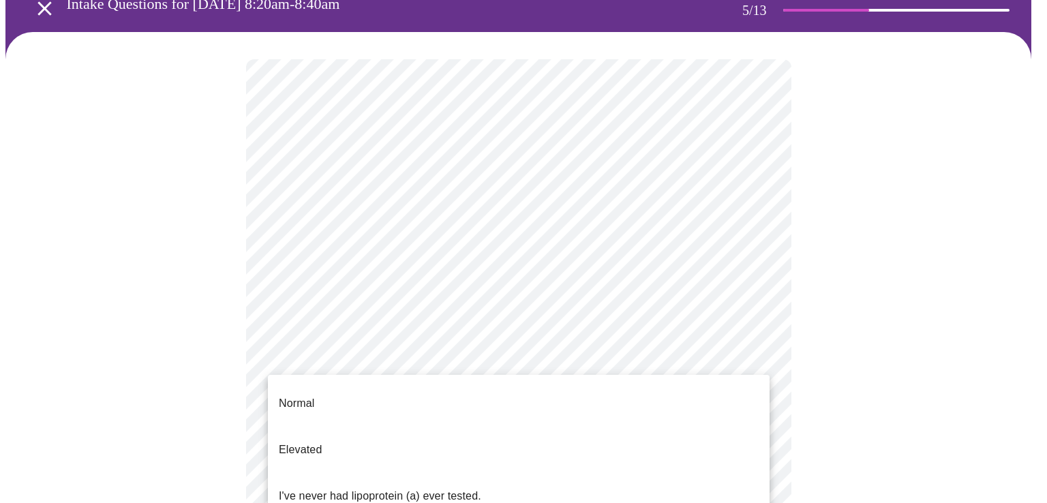
click at [430, 413] on body "MyMenopauseRx Appointments Messaging Labs Uploads Medications Community Refer a…" at bounding box center [523, 440] width 1036 height 1007
click at [430, 413] on li "Normal" at bounding box center [519, 403] width 502 height 46
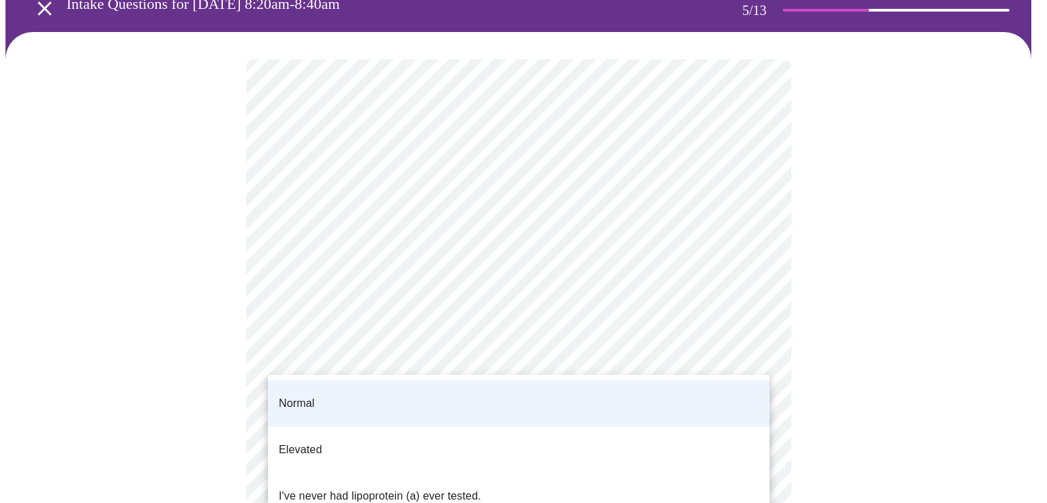
click at [330, 416] on body "MyMenopauseRx Appointments Messaging Labs Uploads Medications Community Refer a…" at bounding box center [523, 437] width 1036 height 1000
click at [340, 488] on p "I've never had lipoprotein (a) ever tested." at bounding box center [380, 496] width 203 height 16
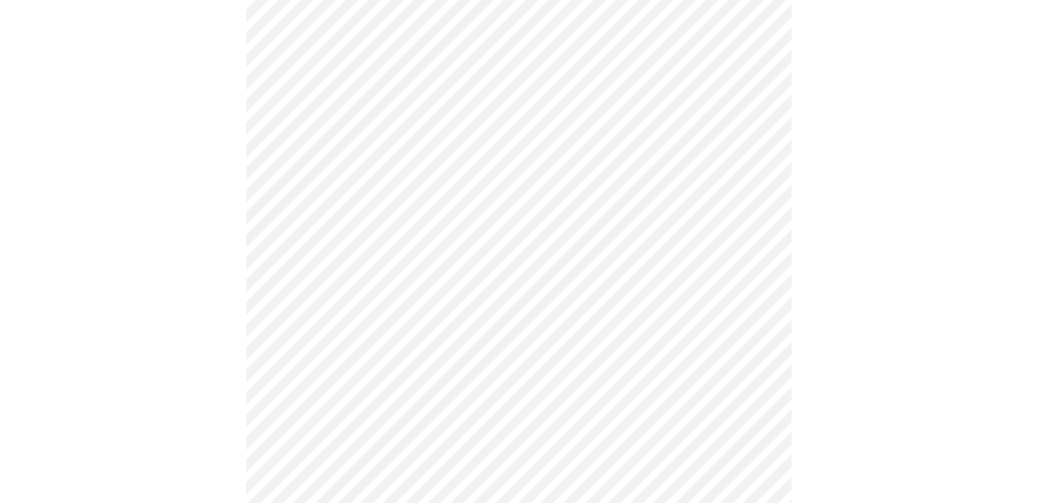
scroll to position [3409, 0]
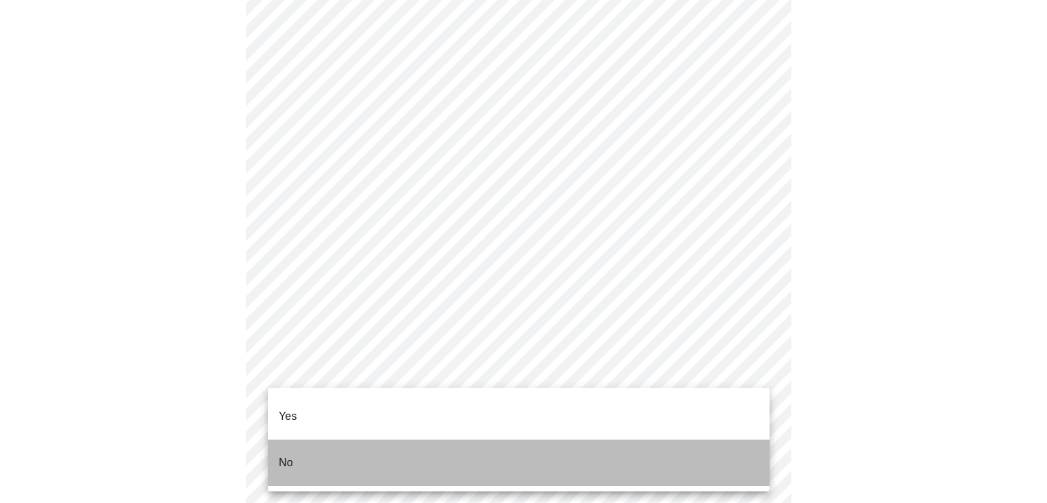
click at [300, 443] on li "No" at bounding box center [519, 463] width 502 height 46
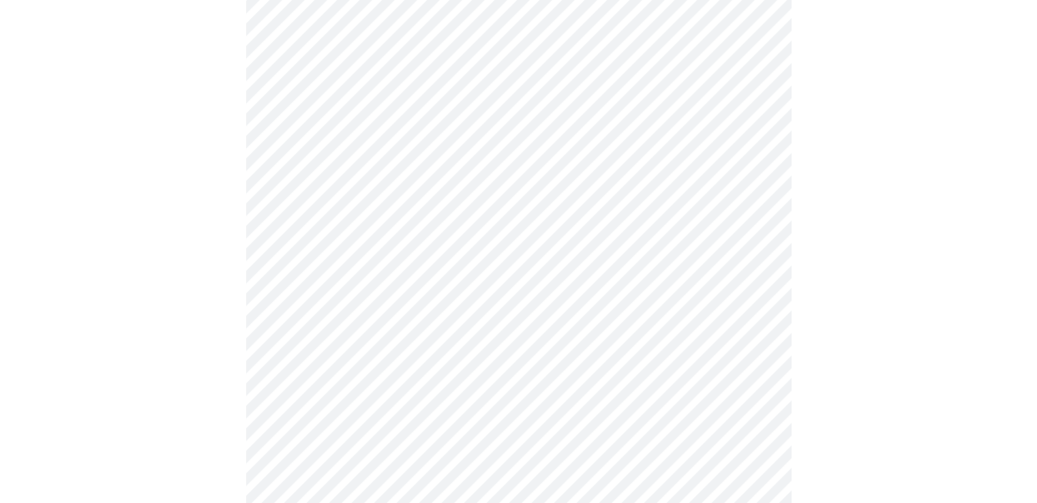
scroll to position [1091, 0]
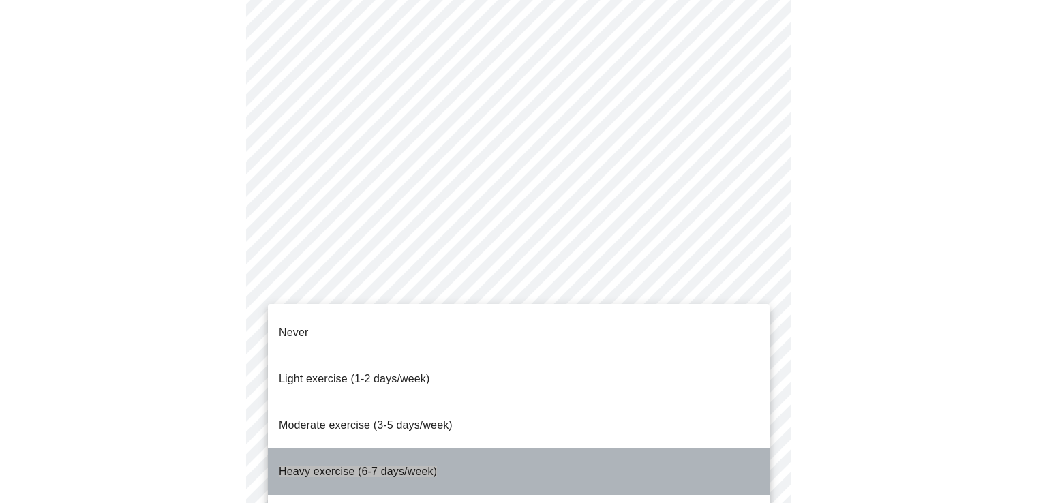
click at [408, 466] on span "Heavy exercise (6-7 days/week)" at bounding box center [358, 472] width 158 height 12
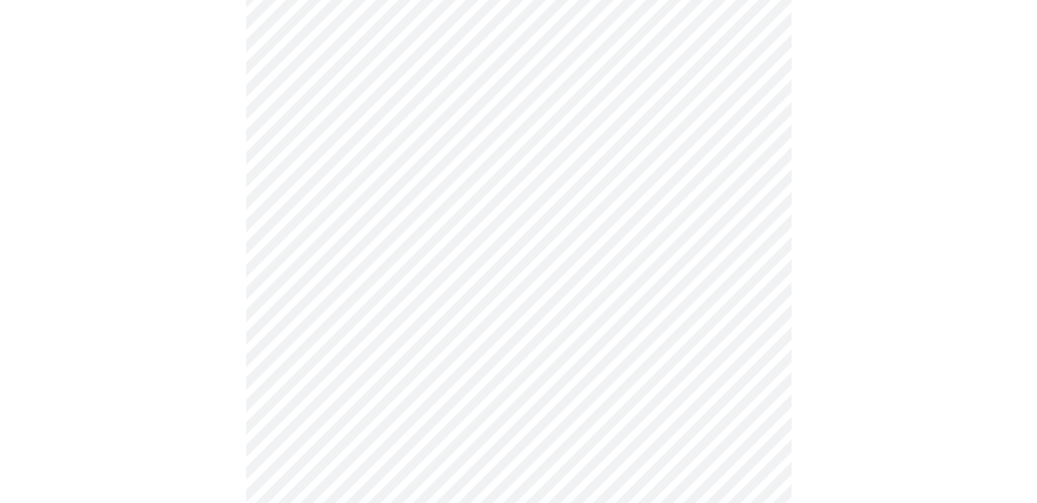
scroll to position [136, 0]
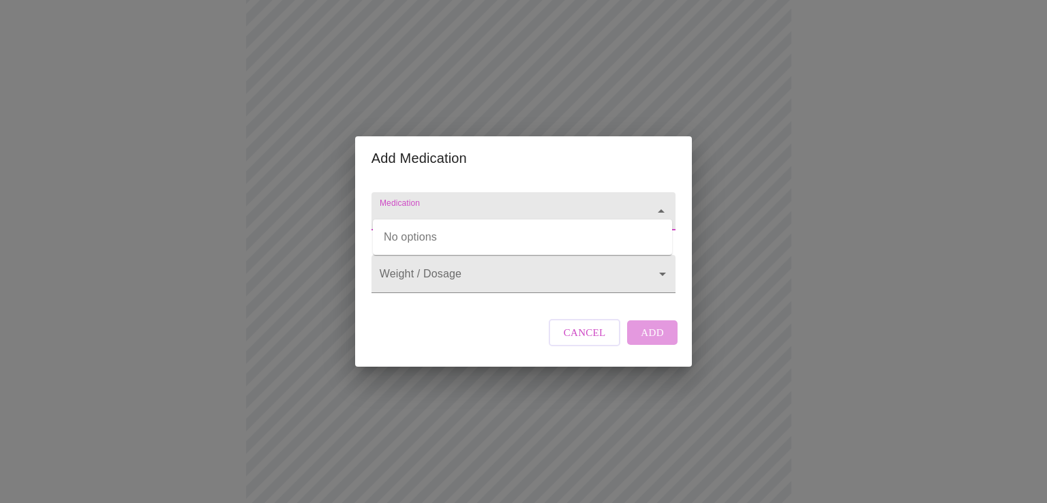
click at [442, 205] on input "Medication" at bounding box center [504, 217] width 254 height 25
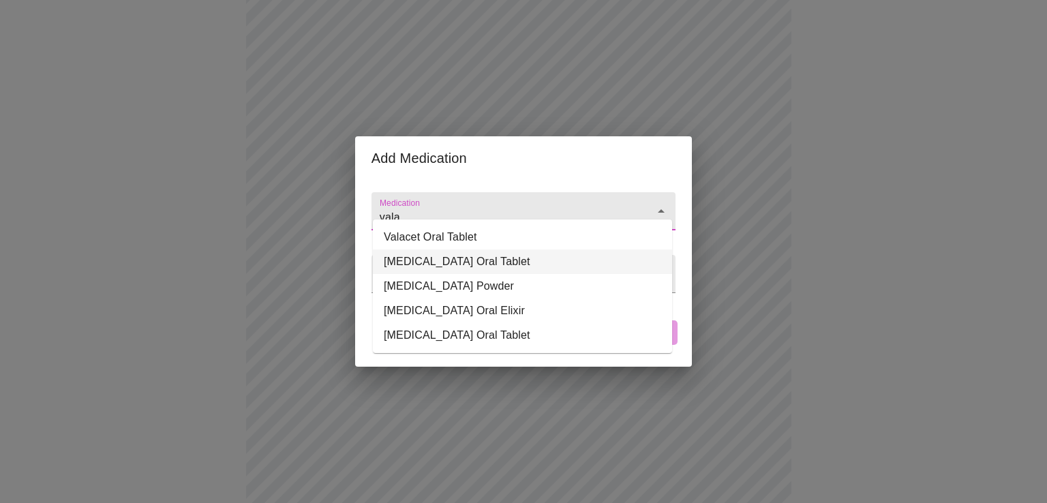
click at [447, 261] on li "[MEDICAL_DATA] Oral Tablet" at bounding box center [522, 262] width 299 height 25
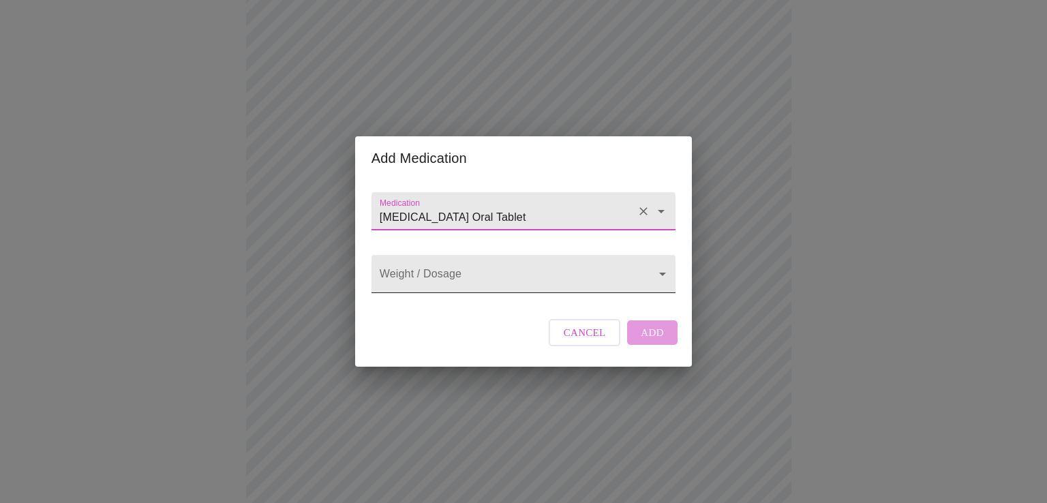
type input "[MEDICAL_DATA] Oral Tablet"
click at [447, 278] on body "MyMenopauseRx Appointments Messaging Labs Uploads Medications Community Refer a…" at bounding box center [523, 395] width 1036 height 1052
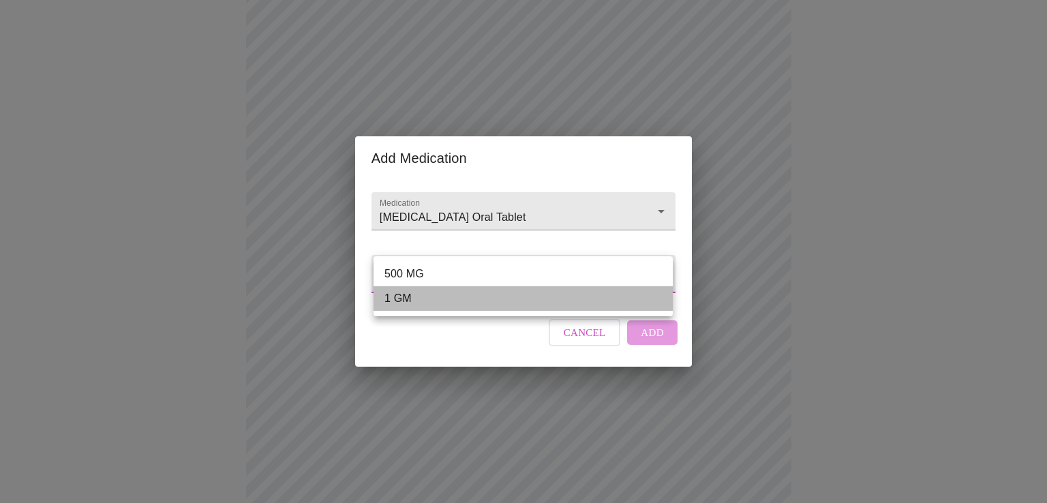
click at [442, 297] on li "1 GM" at bounding box center [523, 298] width 299 height 25
type input "1 GM"
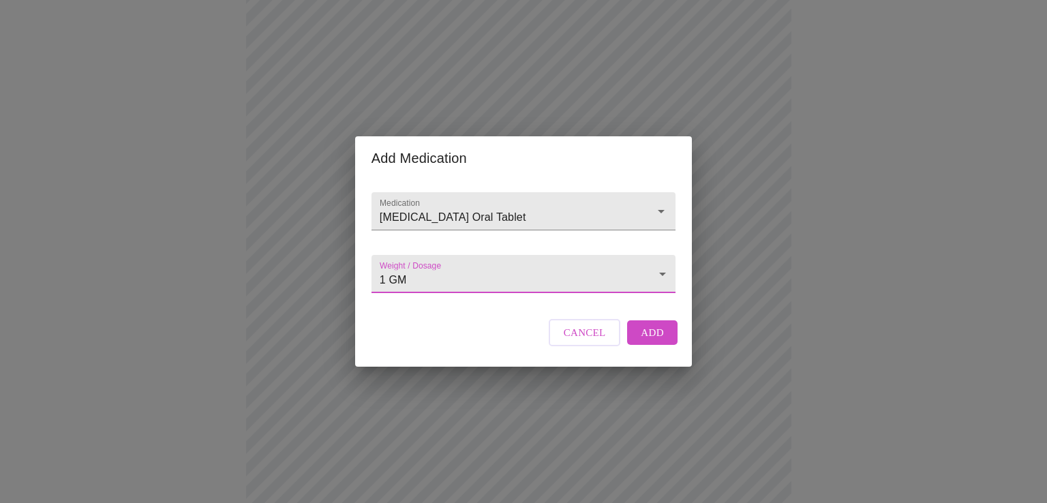
click at [649, 340] on span "Add" at bounding box center [652, 333] width 23 height 18
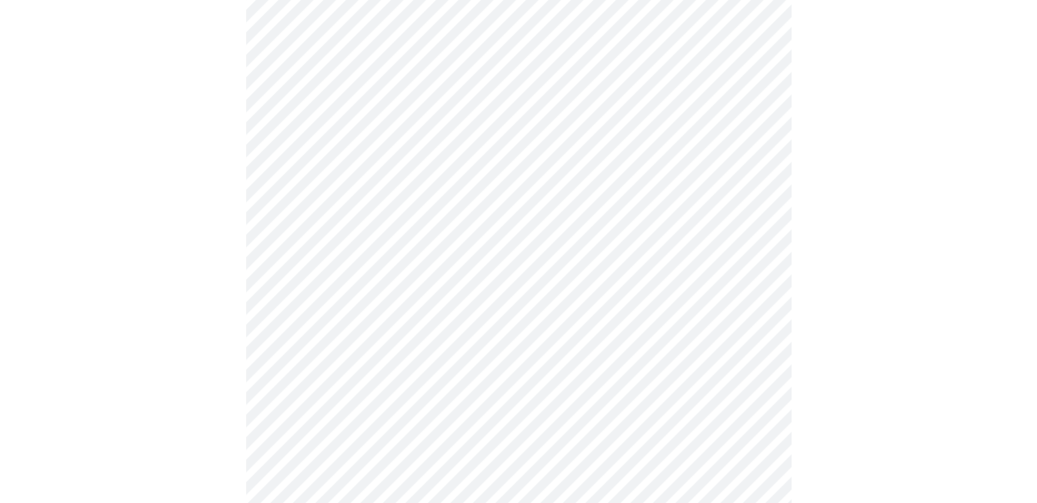
scroll to position [599, 0]
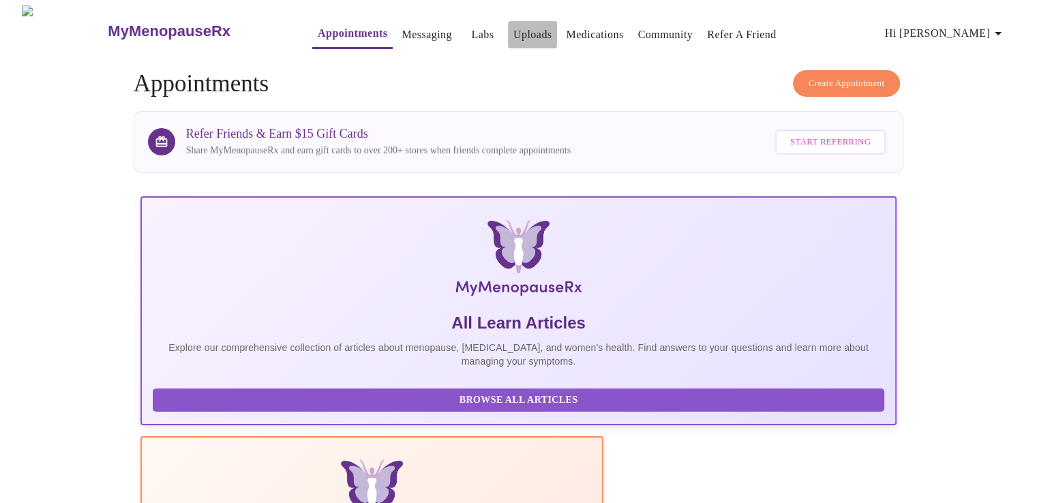
click at [513, 31] on link "Uploads" at bounding box center [532, 34] width 39 height 19
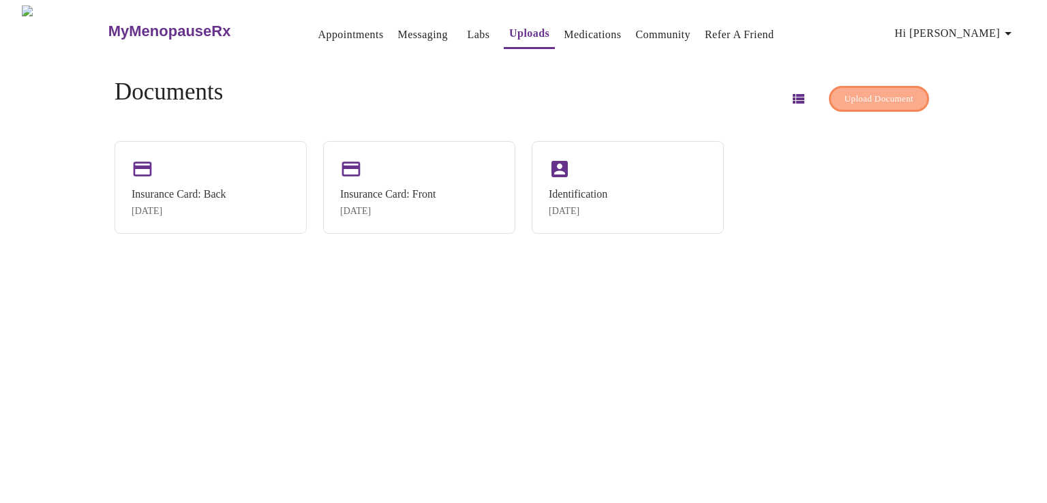
click at [845, 98] on span "Upload Document" at bounding box center [879, 99] width 69 height 16
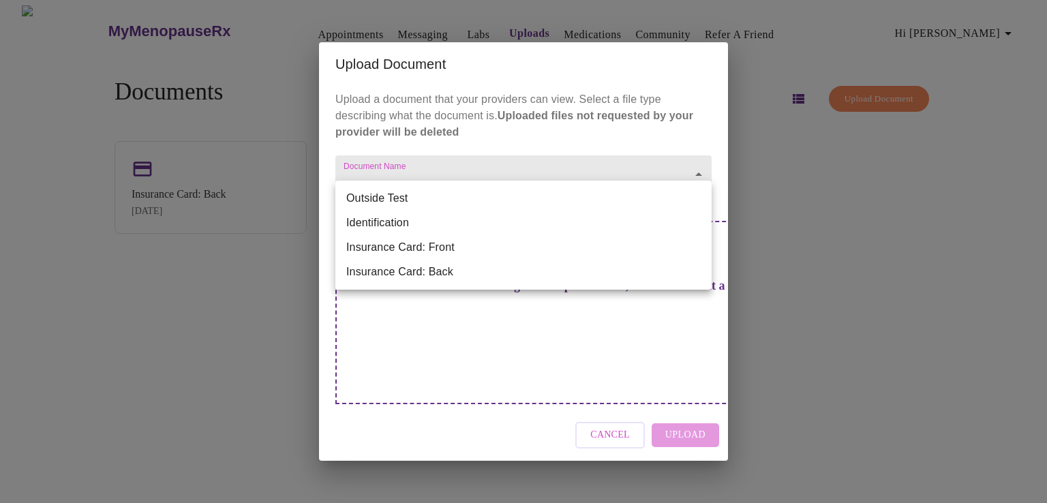
click at [516, 198] on body "MyMenopauseRx Appointments Messaging Labs Uploads Medications Community Refer a…" at bounding box center [523, 256] width 1036 height 503
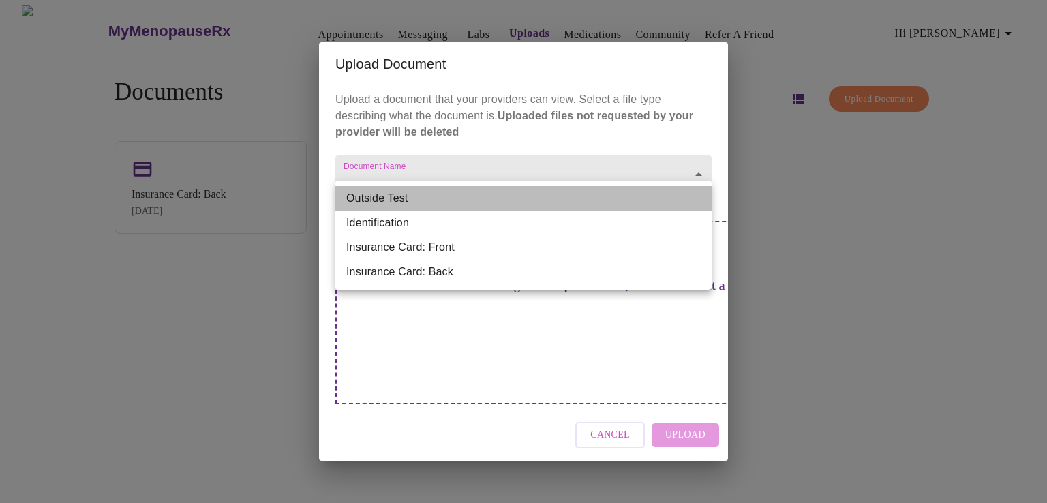
click at [516, 198] on li "Outside Test" at bounding box center [523, 198] width 376 height 25
type input "Outside Test"
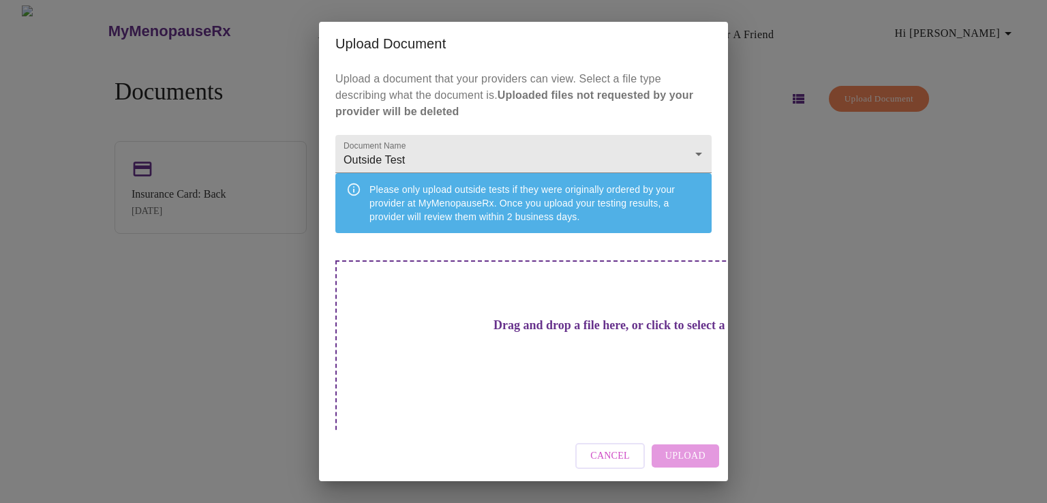
click at [593, 333] on h3 "Drag and drop a file here, or click to select a file" at bounding box center [619, 325] width 376 height 14
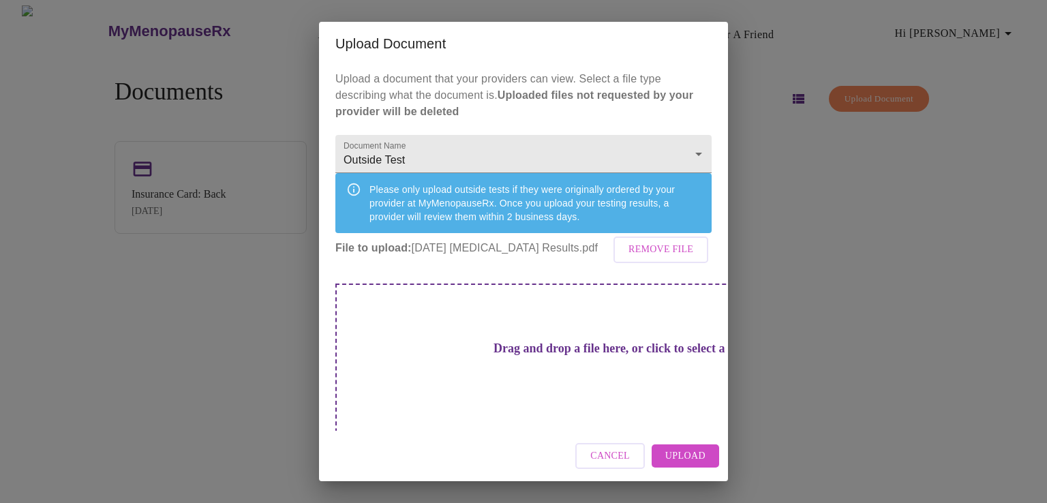
click at [673, 457] on span "Upload" at bounding box center [686, 456] width 40 height 17
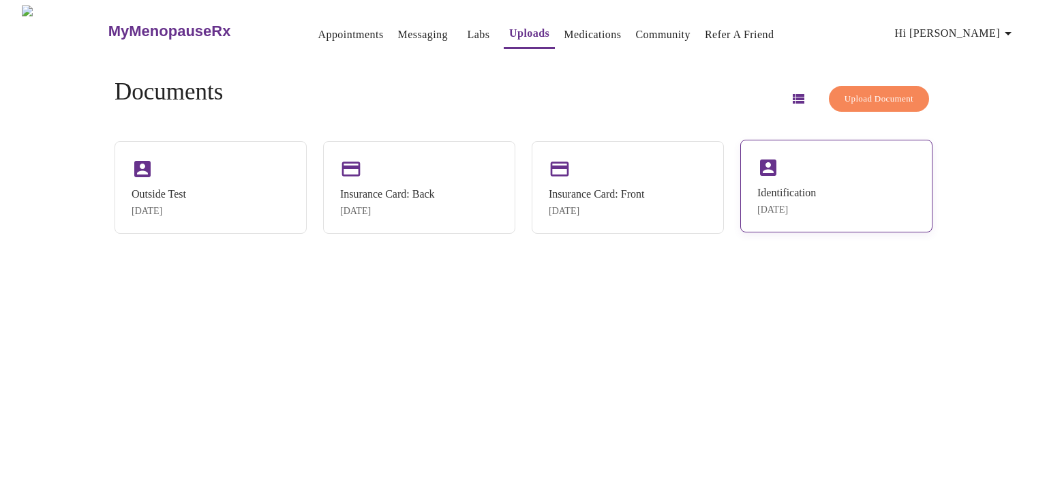
click at [771, 188] on div "Identification" at bounding box center [787, 193] width 59 height 12
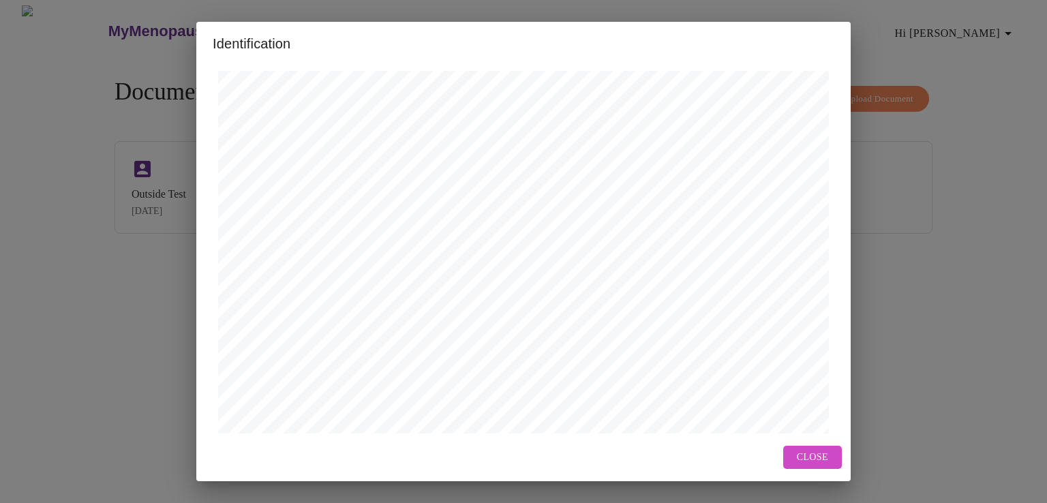
click at [809, 458] on span "Close" at bounding box center [812, 457] width 31 height 17
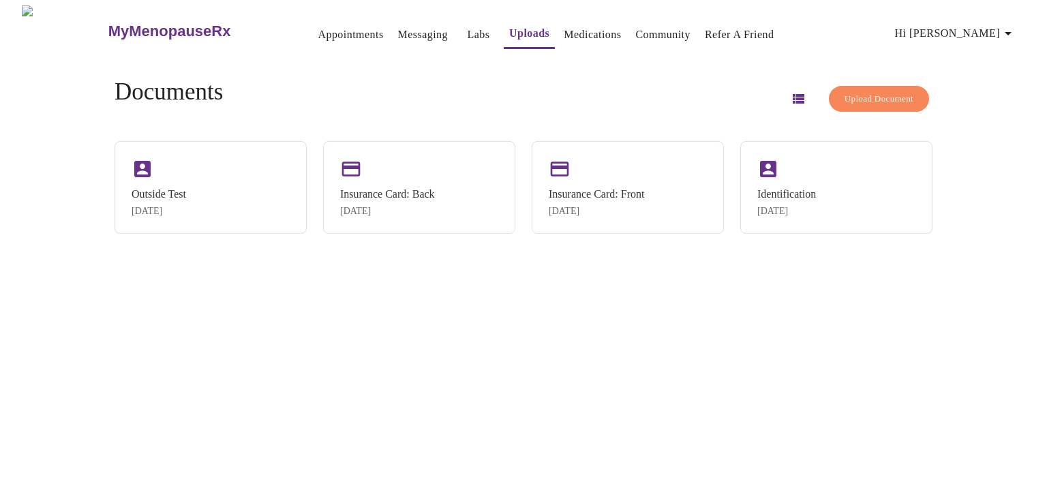
click at [468, 31] on link "Labs" at bounding box center [479, 34] width 23 height 19
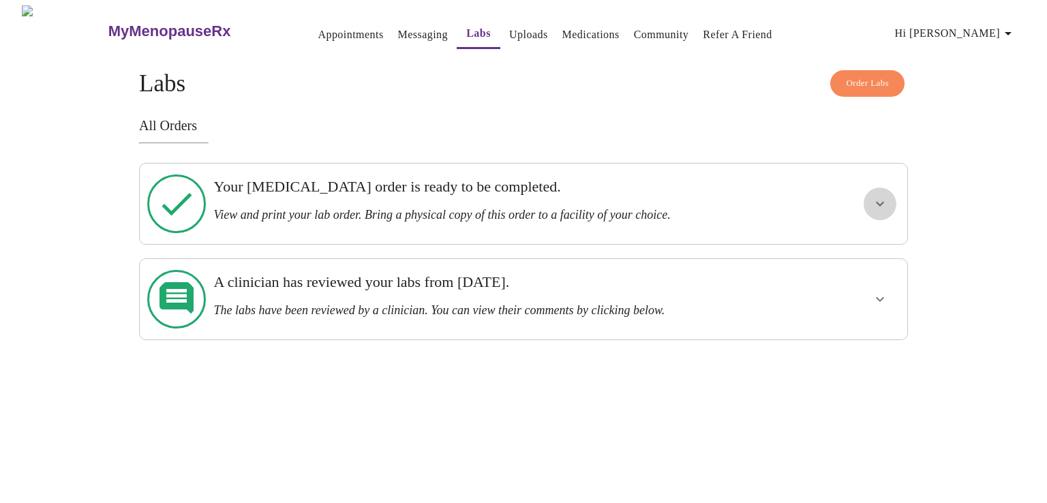
click at [872, 200] on icon "show more" at bounding box center [880, 204] width 16 height 16
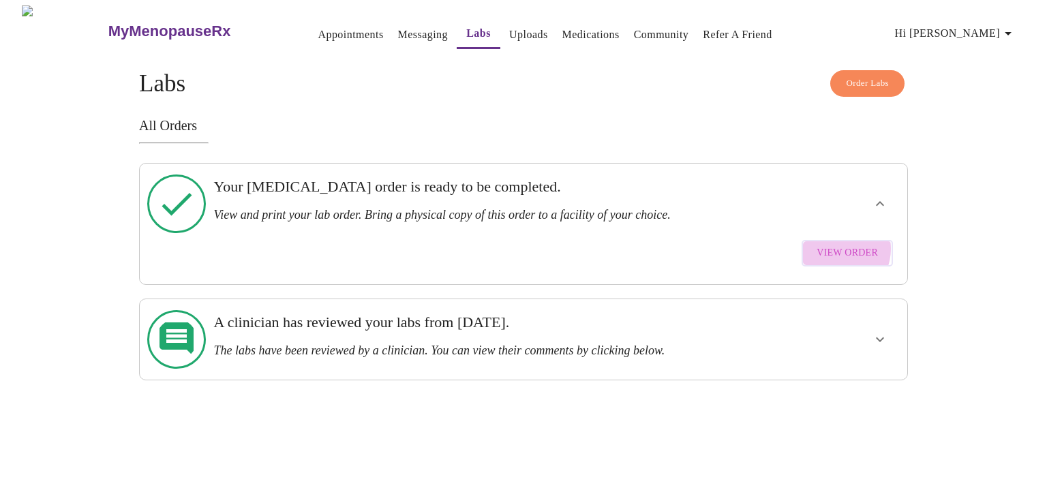
click at [840, 245] on span "View Order" at bounding box center [847, 253] width 61 height 17
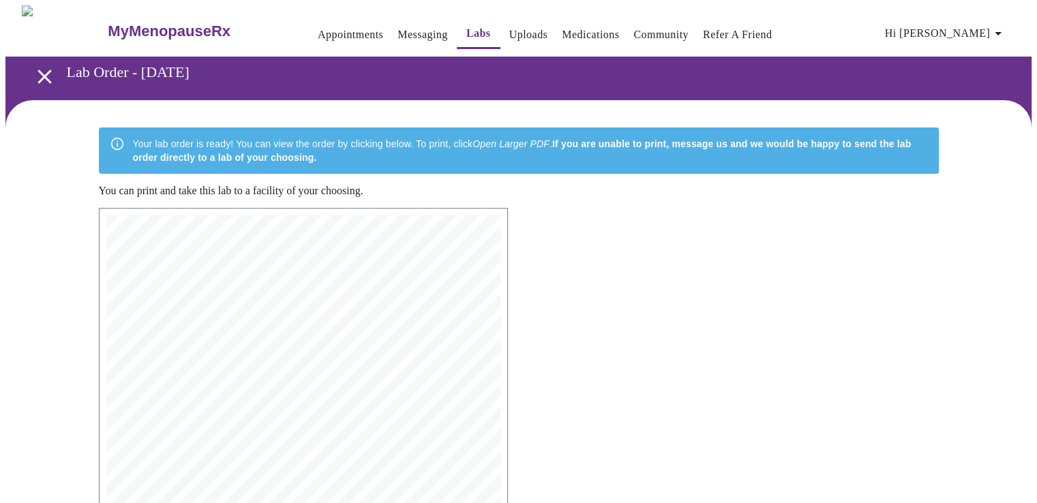
click at [40, 65] on icon "open drawer" at bounding box center [45, 77] width 24 height 24
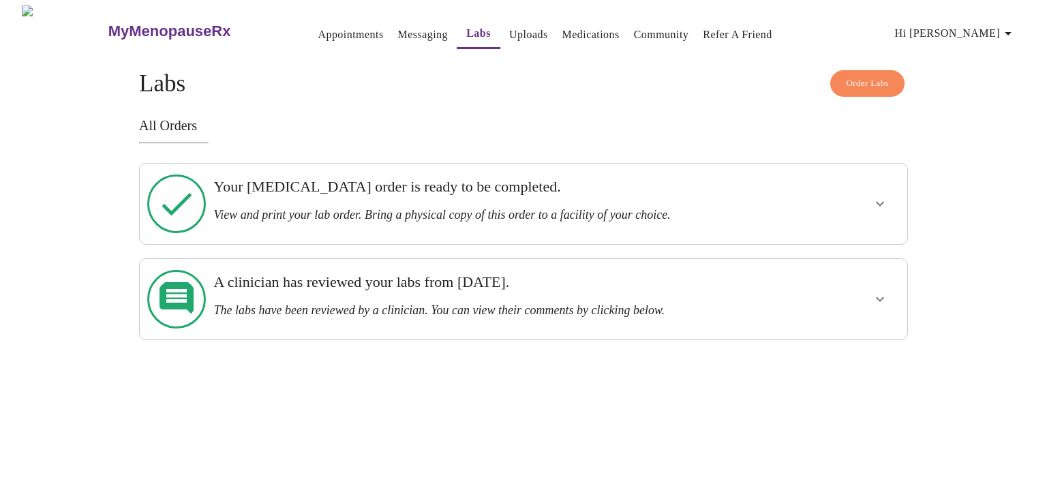
click at [509, 29] on link "Uploads" at bounding box center [528, 34] width 39 height 19
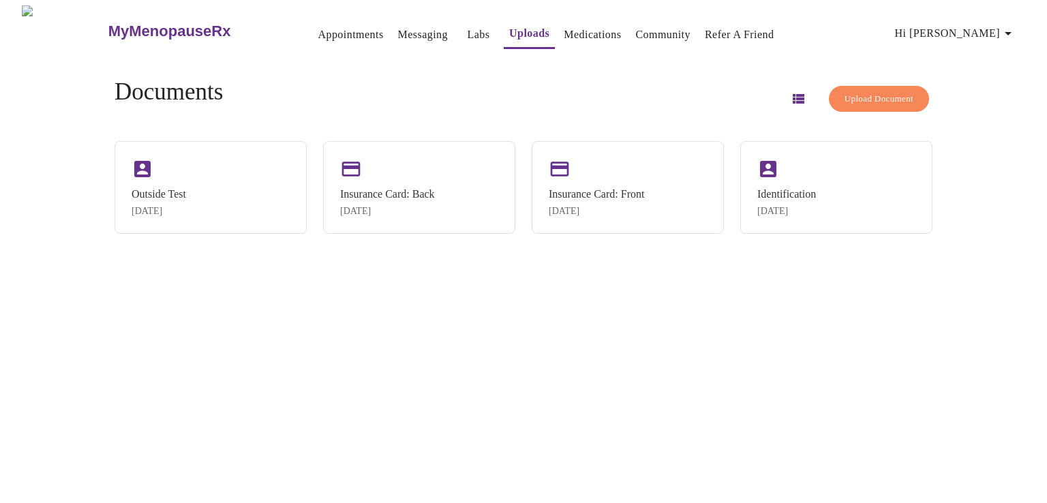
click at [398, 26] on link "Messaging" at bounding box center [423, 34] width 50 height 19
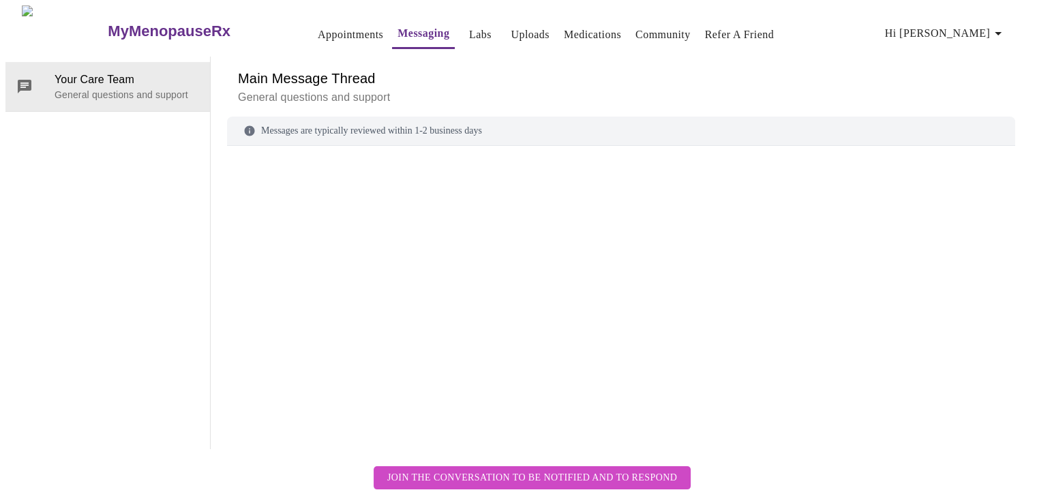
scroll to position [51, 0]
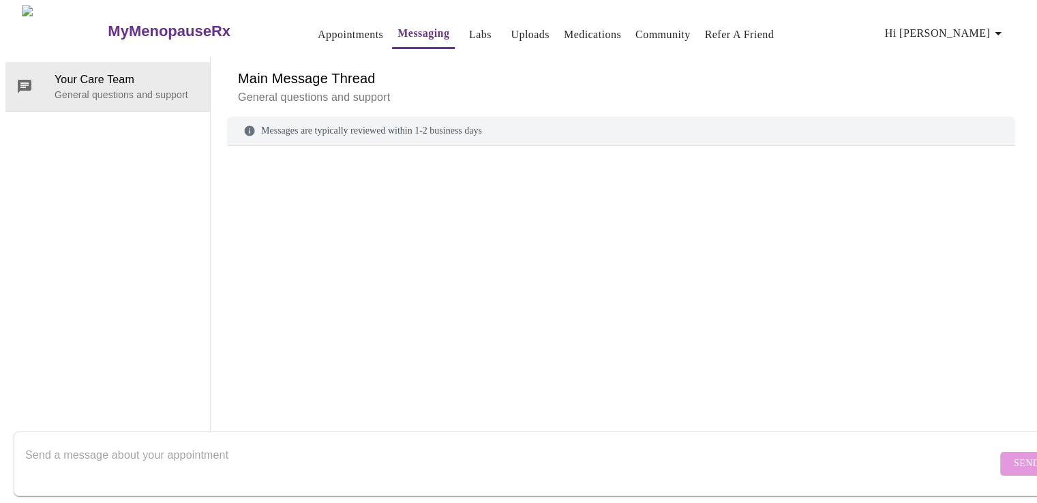
click at [259, 432] on form "Send" at bounding box center [538, 464] width 1049 height 65
click at [245, 442] on textarea "Send a message about your appointment" at bounding box center [511, 464] width 972 height 44
click at [328, 442] on textarea "I uploaded the [MEDICAL_DATA] results from [DATE] [DATE]" at bounding box center [511, 464] width 972 height 44
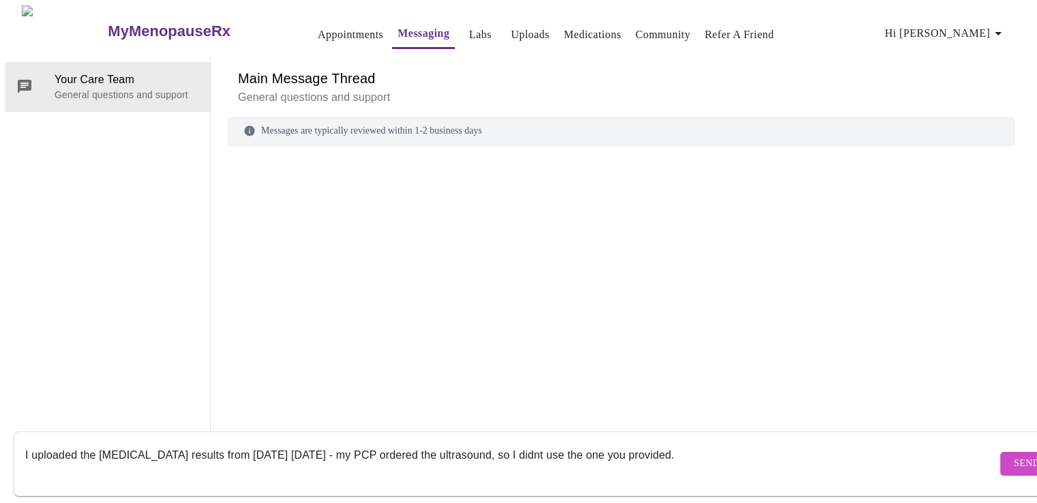
type textarea "I uploaded the [MEDICAL_DATA] results from [DATE] [DATE] - my PCP ordered the u…"
click at [1014, 456] on span "Send" at bounding box center [1027, 464] width 26 height 17
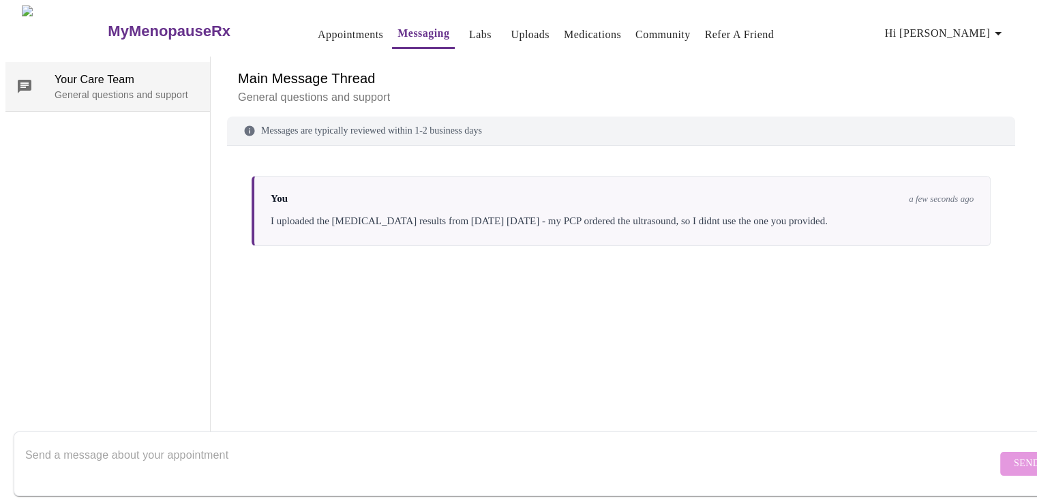
scroll to position [0, 0]
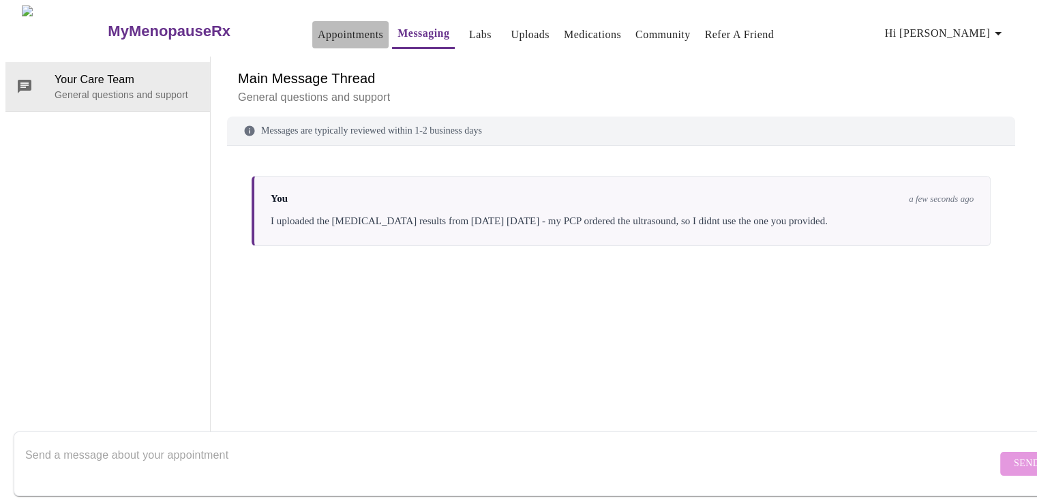
click at [325, 28] on link "Appointments" at bounding box center [350, 34] width 65 height 19
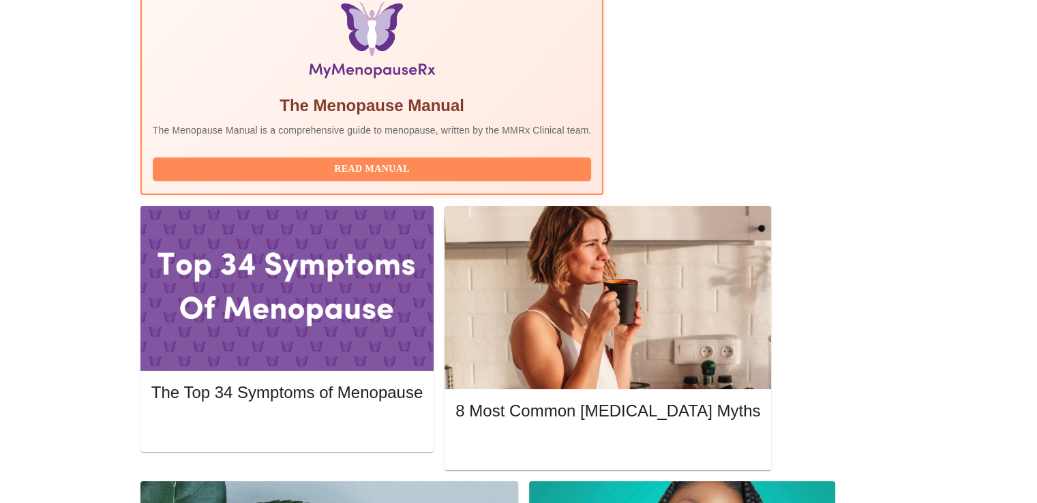
scroll to position [477, 0]
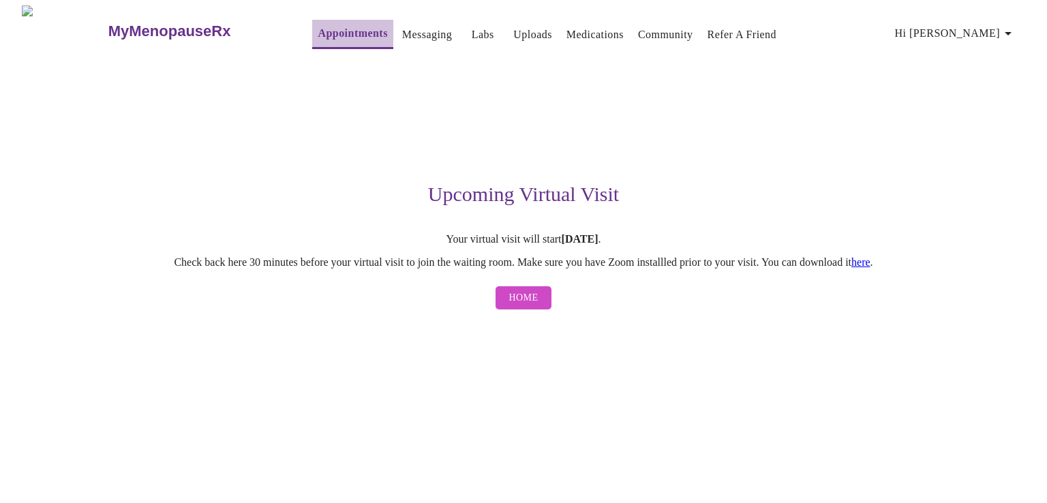
click at [318, 26] on link "Appointments" at bounding box center [353, 33] width 70 height 19
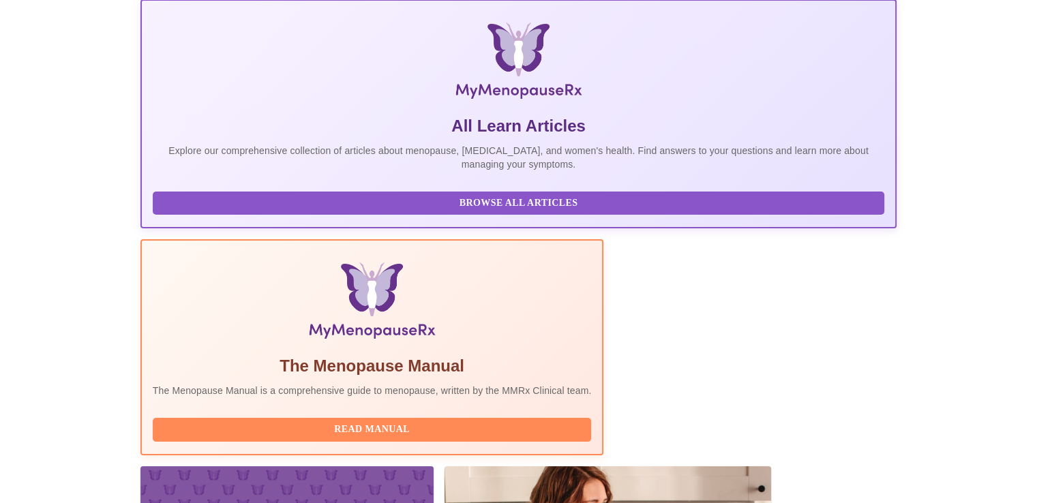
scroll to position [273, 0]
